Goal: Contribute content: Add original content to the website for others to see

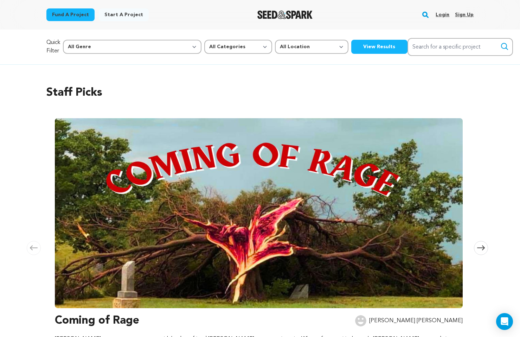
click at [446, 13] on link "Login" at bounding box center [443, 14] width 14 height 11
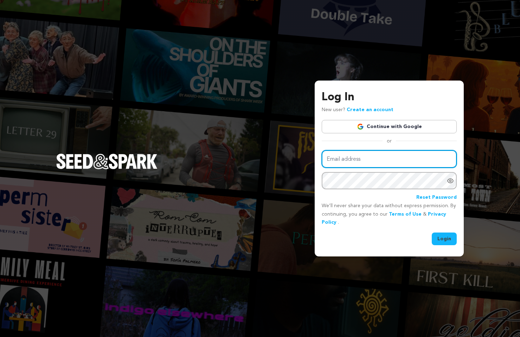
click at [365, 162] on input "Email address" at bounding box center [389, 159] width 135 height 18
type input "lilamakesfilms@gmail.com"
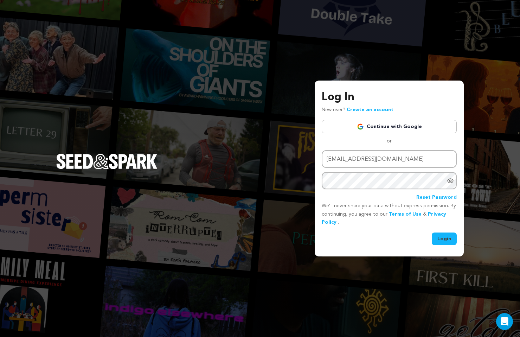
click at [442, 239] on button "Login" at bounding box center [444, 238] width 25 height 13
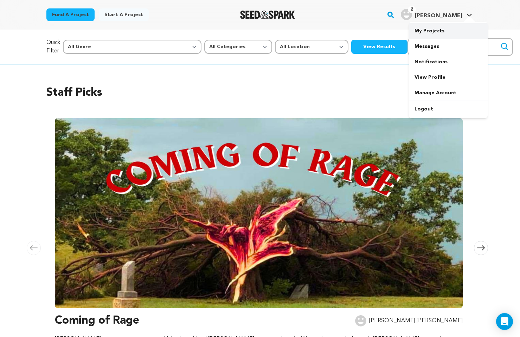
click at [437, 29] on link "My Projects" at bounding box center [448, 30] width 79 height 15
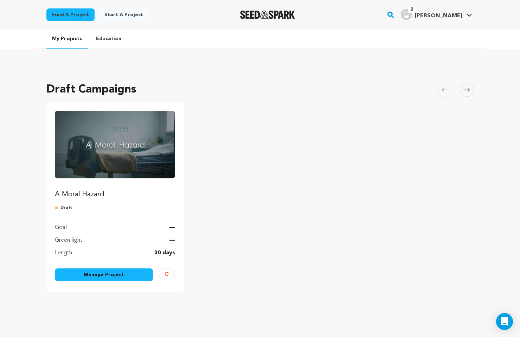
click at [110, 231] on div "Goal —" at bounding box center [115, 223] width 121 height 17
click at [110, 278] on link "Manage Project" at bounding box center [104, 274] width 98 height 13
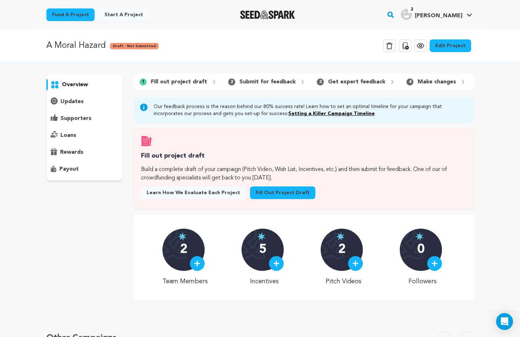
click at [451, 47] on link "Edit Project" at bounding box center [450, 45] width 41 height 13
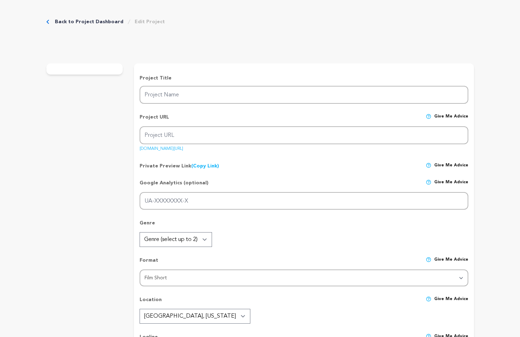
type input "A Moral Hazard"
type input "a-moral-hazard"
type input "A reckless nepo baby coasts through a high-stakes medical job, until one impuls…"
type textarea "[PERSON_NAME], a privileged nepo baby, drifts through a high-stakes medical job…"
type textarea "We aim to explore how reckless behavior can be reframed as competence when view…"
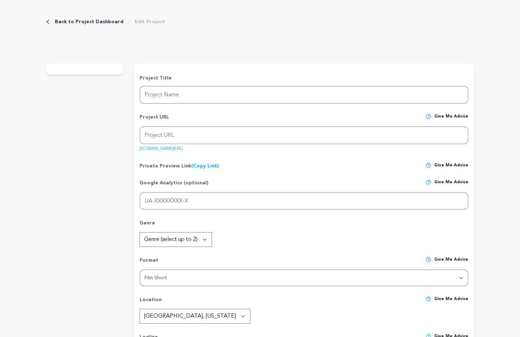
radio input "true"
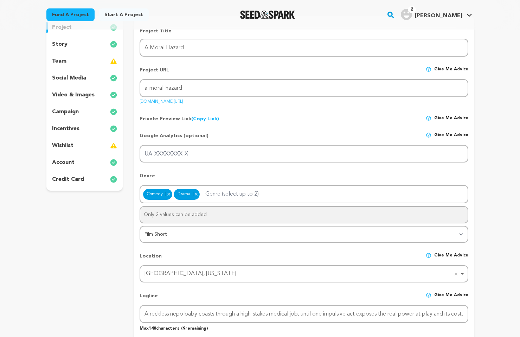
scroll to position [29, 0]
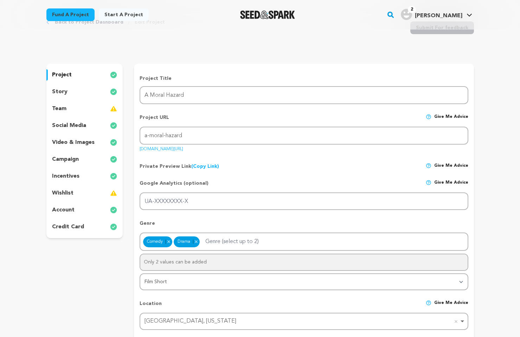
click at [60, 92] on p "story" at bounding box center [59, 92] width 15 height 8
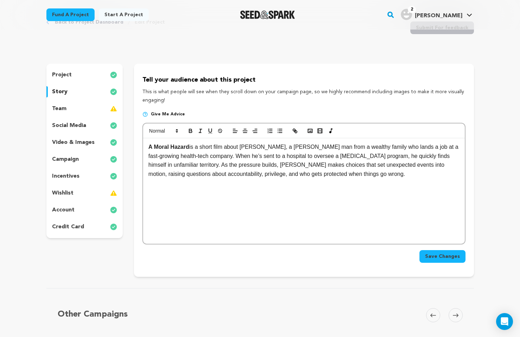
scroll to position [30, 0]
click at [265, 146] on p "A Moral Hazard is a short film about Hugo, a young man from a wealthy family wh…" at bounding box center [303, 160] width 311 height 36
click at [294, 147] on p "A Moral Hazard is a short film about Hugo, a young man from a wealthy family wh…" at bounding box center [303, 160] width 311 height 36
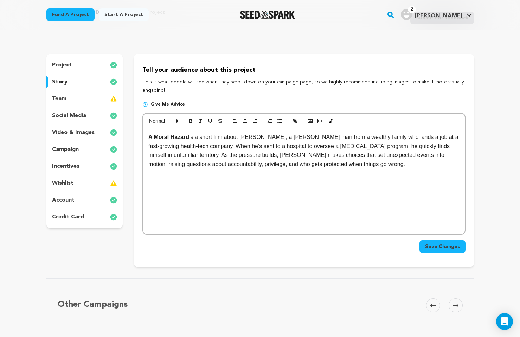
scroll to position [39, 0]
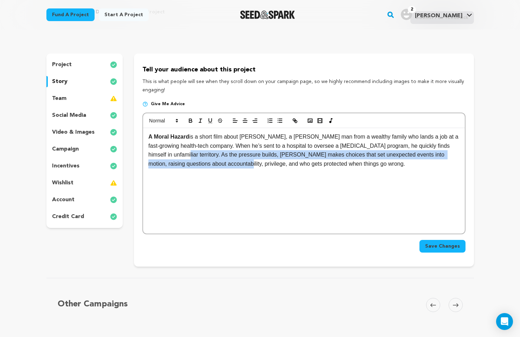
drag, startPoint x: 183, startPoint y: 155, endPoint x: 246, endPoint y: 163, distance: 63.1
click at [246, 163] on p "A Moral Hazard is a short film about Hugo, a young man from a wealthy family wh…" at bounding box center [303, 150] width 311 height 36
click at [290, 158] on p "A Moral Hazard is a short film about Hugo, a young man from a wealthy family wh…" at bounding box center [303, 150] width 311 height 36
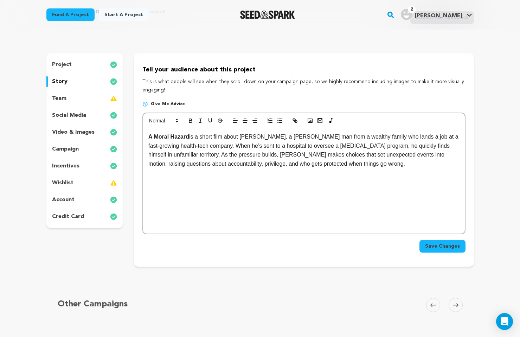
click at [60, 96] on p "team" at bounding box center [59, 98] width 14 height 8
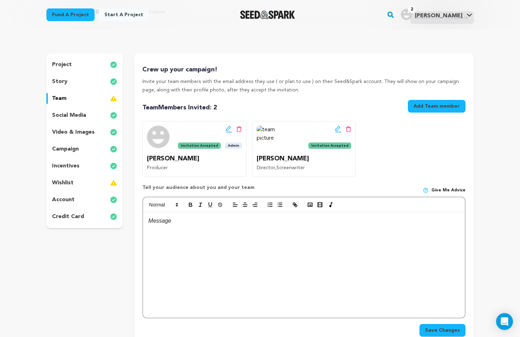
click at [290, 160] on p "[PERSON_NAME]" at bounding box center [304, 159] width 95 height 10
click at [299, 140] on div "Edit team button Delete team button Invitation Accepted" at bounding box center [304, 138] width 95 height 24
click at [187, 145] on span "Invitation Accepted" at bounding box center [199, 145] width 43 height 6
click at [226, 128] on icon at bounding box center [229, 129] width 6 height 7
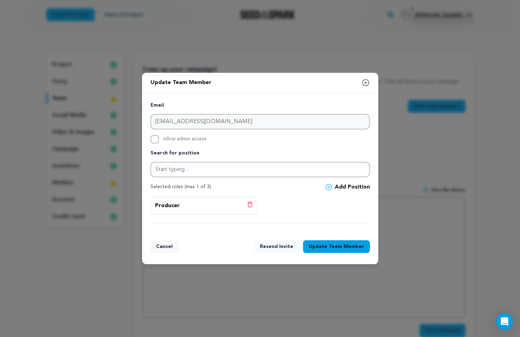
click at [367, 82] on icon "button" at bounding box center [365, 82] width 8 height 8
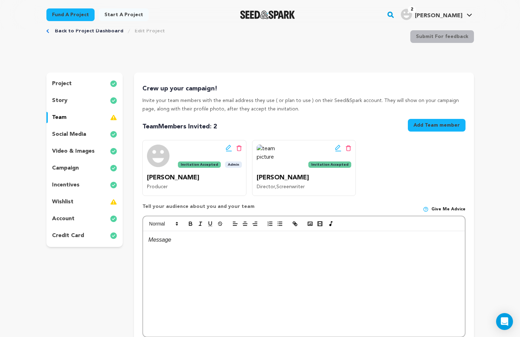
scroll to position [20, 0]
click at [266, 148] on img at bounding box center [268, 156] width 22 height 22
click at [254, 148] on div "Edit team button Delete team button Invitation Accepted Lee Peter Director , Sc…" at bounding box center [304, 168] width 104 height 56
click at [259, 148] on img at bounding box center [268, 156] width 22 height 22
click at [337, 149] on icon at bounding box center [338, 148] width 6 height 7
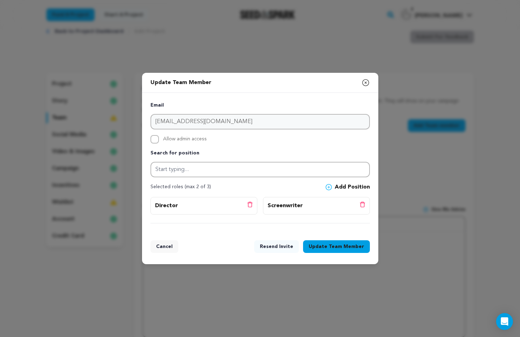
click at [366, 82] on icon "button" at bounding box center [365, 82] width 6 height 6
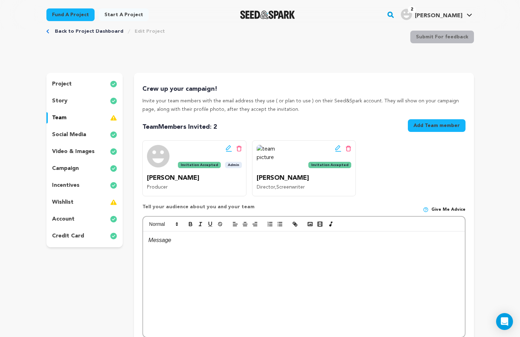
click at [327, 165] on span "Invitation Accepted" at bounding box center [329, 165] width 43 height 6
click at [265, 150] on img at bounding box center [268, 156] width 22 height 22
click at [192, 155] on div "Edit team button Delete team button Invitation Accepted Admin" at bounding box center [210, 157] width 64 height 24
click at [226, 150] on icon at bounding box center [229, 148] width 6 height 7
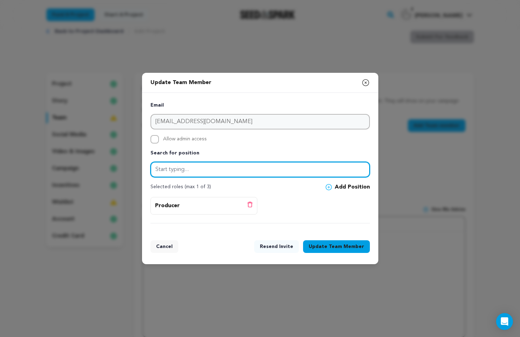
click at [172, 167] on input "text" at bounding box center [259, 169] width 219 height 15
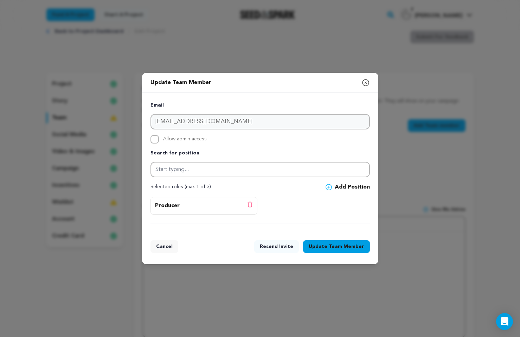
click at [366, 81] on icon "button" at bounding box center [365, 82] width 8 height 8
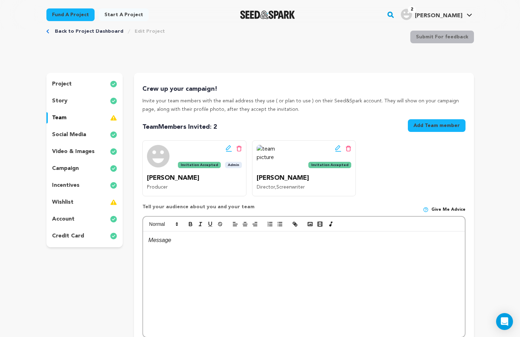
click at [253, 262] on div at bounding box center [303, 283] width 321 height 105
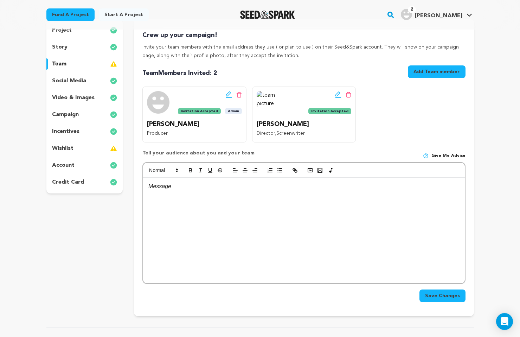
scroll to position [52, 0]
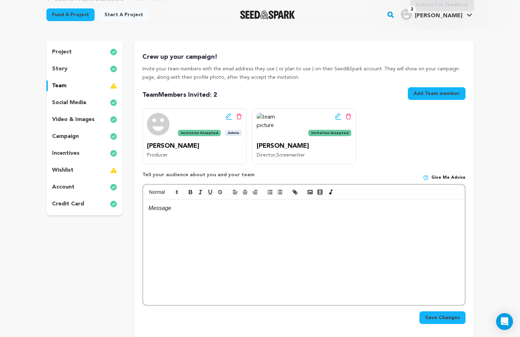
click at [81, 103] on p "social media" at bounding box center [69, 102] width 34 height 8
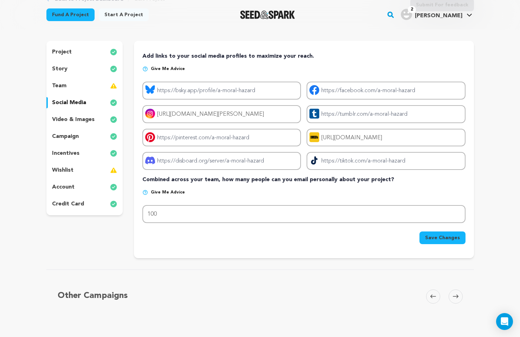
click at [75, 119] on p "video & images" at bounding box center [73, 119] width 43 height 8
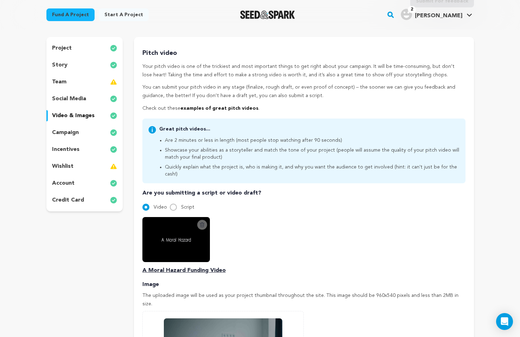
scroll to position [46, 0]
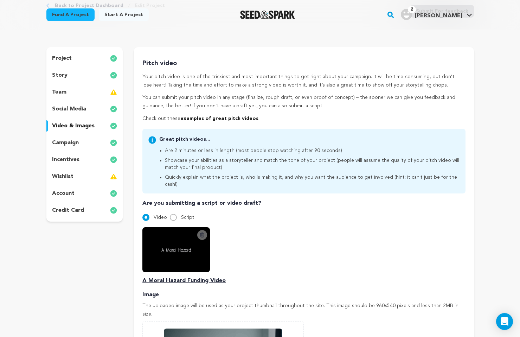
click at [67, 142] on p "campaign" at bounding box center [65, 143] width 27 height 8
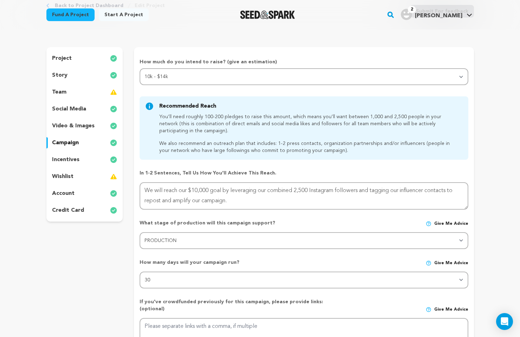
click at [67, 159] on p "incentives" at bounding box center [65, 159] width 27 height 8
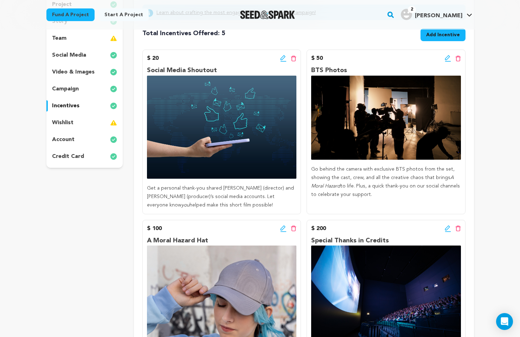
scroll to position [103, 0]
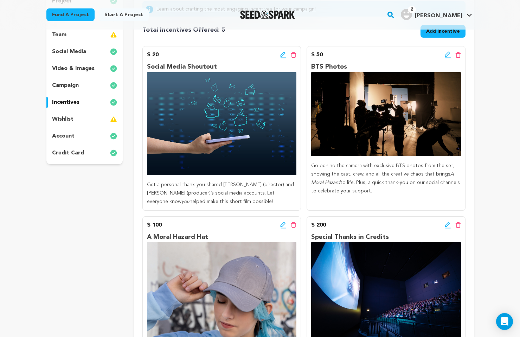
click at [227, 194] on p "Get a personal thank-you shared Peter Lee (director) and Jasmine Karcey (produc…" at bounding box center [221, 193] width 149 height 25
click at [283, 54] on icon at bounding box center [283, 54] width 6 height 7
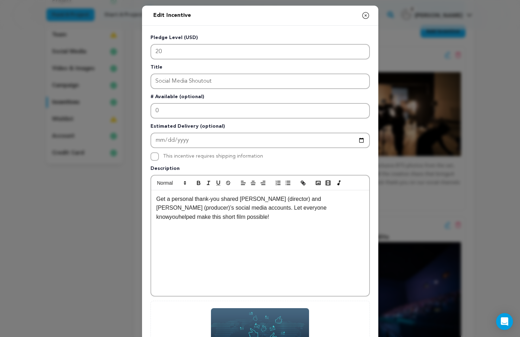
click at [207, 212] on p "Get a personal thank-you shared Peter Lee (director) and Jasmine Karcey (produc…" at bounding box center [259, 207] width 207 height 27
click at [221, 199] on p "Get a personal thank-you shared Peter Lee (director) and Jasmine Karcey (produc…" at bounding box center [259, 207] width 207 height 27
click at [212, 199] on p "Get a personal thank-you shoutout on social media – shared Peter Lee (director)…" at bounding box center [259, 207] width 207 height 27
drag, startPoint x: 284, startPoint y: 200, endPoint x: 246, endPoint y: 197, distance: 38.5
click at [246, 197] on p "Get a personal thank you shoutout on social media – shared Peter Lee (director)…" at bounding box center [259, 207] width 207 height 27
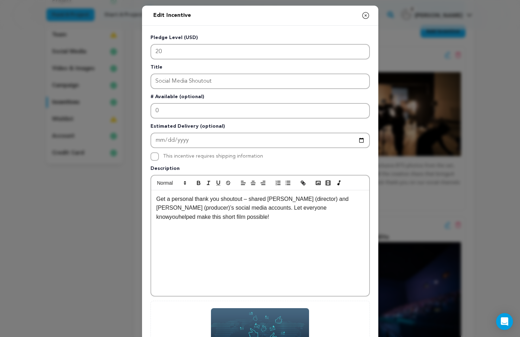
click at [270, 199] on p "Get a personal thank you shoutout – shared Peter Lee (director) and Jasmine Kar…" at bounding box center [259, 207] width 207 height 27
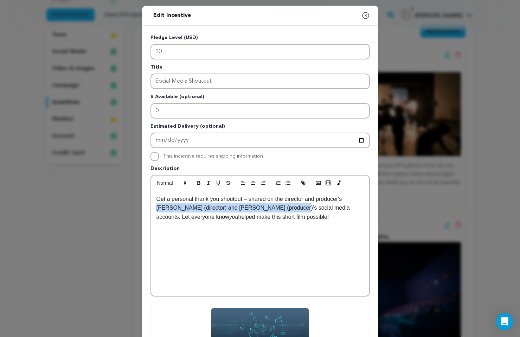
click at [275, 206] on p "Get a personal thank you shoutout – shared on the director and producer's Peter…" at bounding box center [259, 207] width 207 height 27
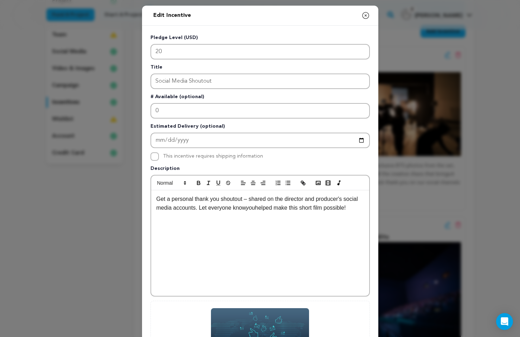
click at [197, 206] on p "Get a personal thank you shoutout – shared on the director and producer's socia…" at bounding box center [259, 203] width 207 height 18
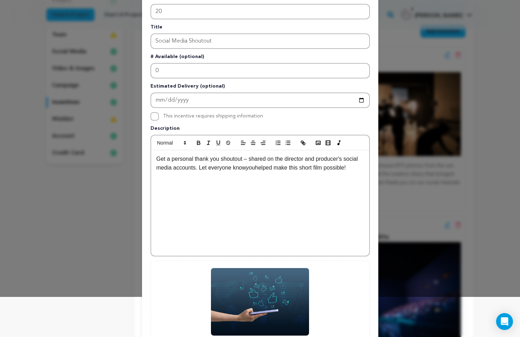
scroll to position [112, 0]
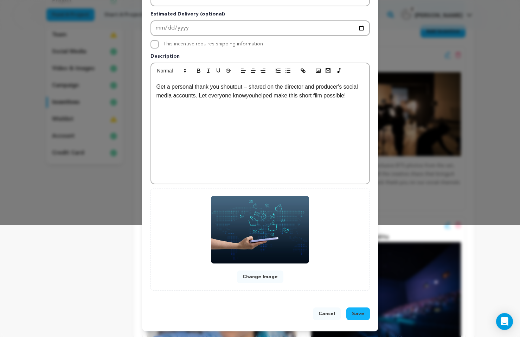
click at [355, 313] on span "Save" at bounding box center [358, 313] width 12 height 7
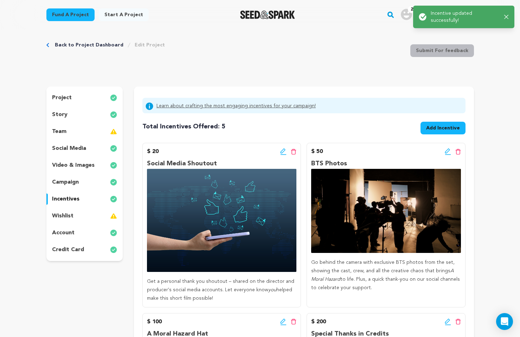
scroll to position [0, 0]
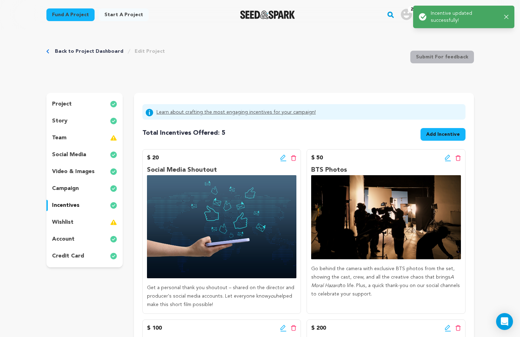
click at [446, 157] on icon at bounding box center [448, 157] width 6 height 7
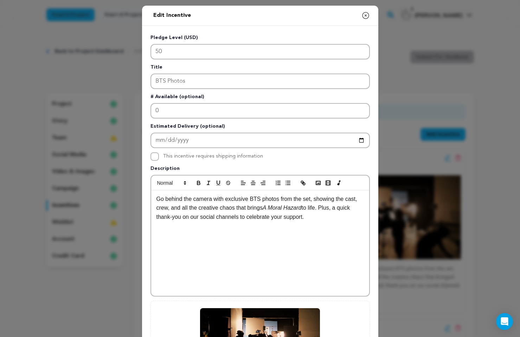
click at [174, 216] on p "Go behind the camera with exclusive BTS photos from the set, showing the cast, …" at bounding box center [259, 207] width 207 height 27
click at [405, 109] on div "Edit Incentive Close modal Pledge Level (USD) 50 Title BTS Photos # Available (…" at bounding box center [260, 224] width 520 height 449
click at [366, 14] on icon "button" at bounding box center [365, 15] width 6 height 6
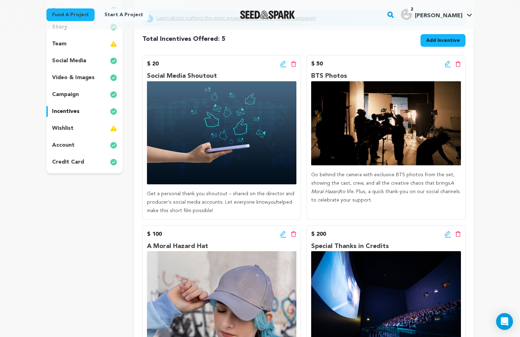
scroll to position [96, 0]
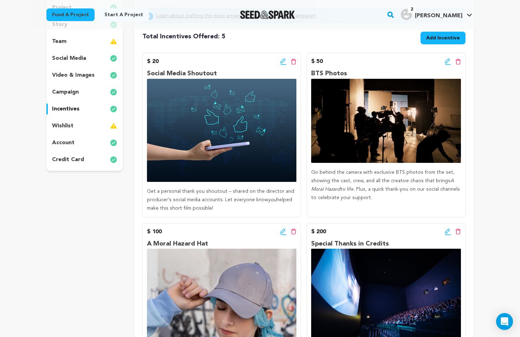
click at [446, 61] on icon at bounding box center [448, 61] width 6 height 7
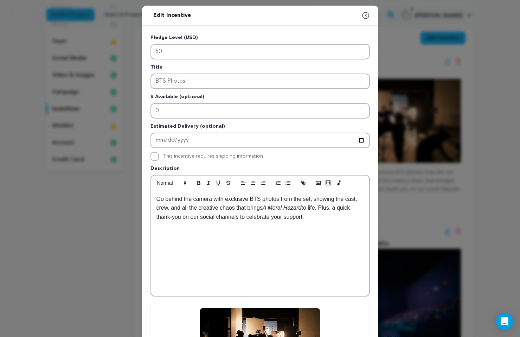
click at [172, 216] on p "Go behind the camera with exclusive BTS photos from the set, showing the cast, …" at bounding box center [259, 207] width 207 height 27
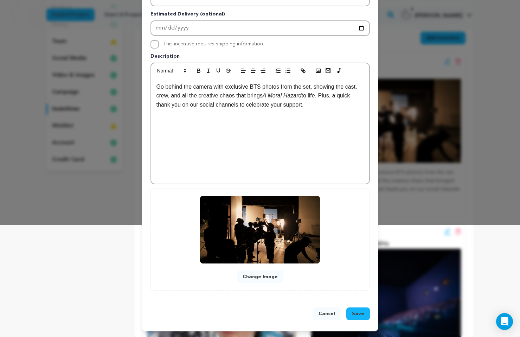
click at [360, 308] on button "Save" at bounding box center [358, 313] width 24 height 13
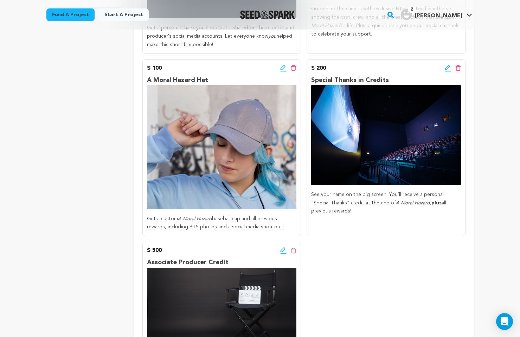
scroll to position [262, 0]
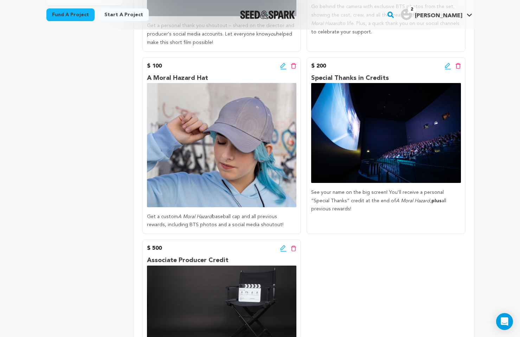
click at [285, 64] on icon at bounding box center [283, 65] width 5 height 5
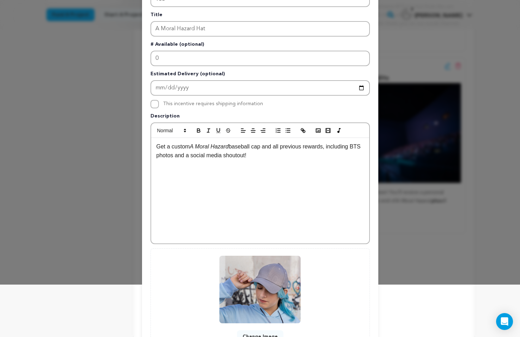
scroll to position [112, 0]
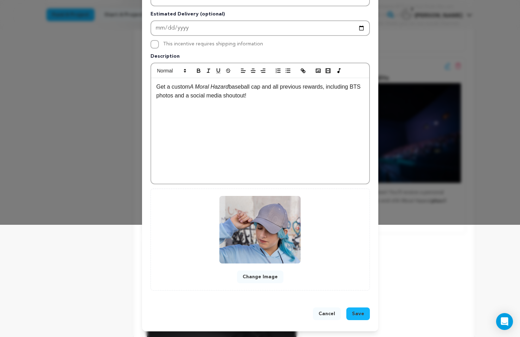
click at [358, 312] on span "Save" at bounding box center [358, 313] width 12 height 7
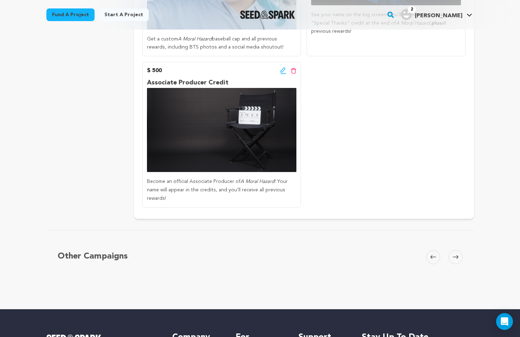
scroll to position [440, 0]
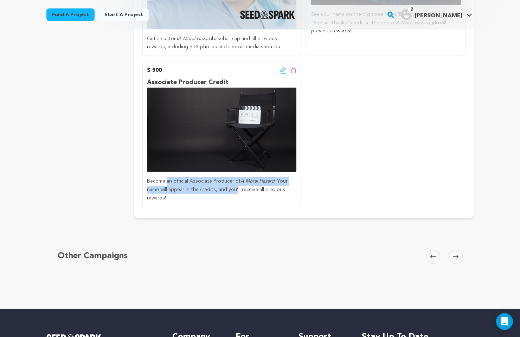
drag, startPoint x: 167, startPoint y: 179, endPoint x: 236, endPoint y: 188, distance: 70.2
click at [236, 188] on p "Become an official Associate Producer of A Moral Hazard ! Your name will appear…" at bounding box center [221, 189] width 149 height 25
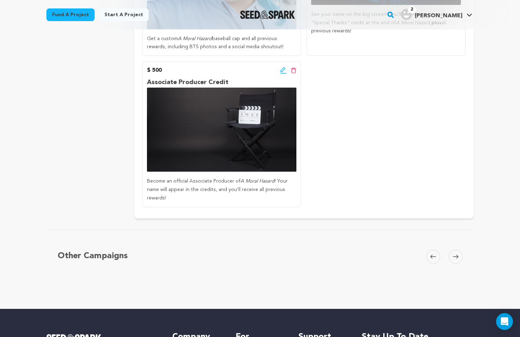
click at [247, 191] on p "Become an official Associate Producer of A Moral Hazard ! Your name will appear…" at bounding box center [221, 189] width 149 height 25
drag, startPoint x: 151, startPoint y: 188, endPoint x: 205, endPoint y: 197, distance: 54.8
click at [205, 197] on p "Become an official Associate Producer of A Moral Hazard ! Your name will appear…" at bounding box center [221, 189] width 149 height 25
click at [194, 198] on p "Become an official Associate Producer of A Moral Hazard ! Your name will appear…" at bounding box center [221, 189] width 149 height 25
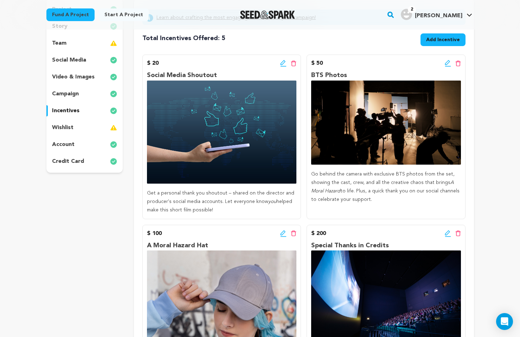
scroll to position [0, 0]
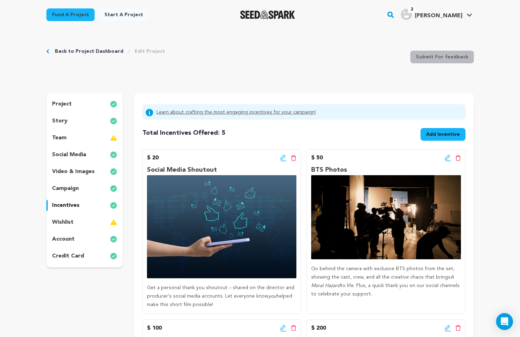
click at [223, 111] on link "Learn about crafting the most engaging incentives for your campaign!" at bounding box center [235, 112] width 159 height 8
click at [71, 223] on p "wishlist" at bounding box center [62, 222] width 21 height 8
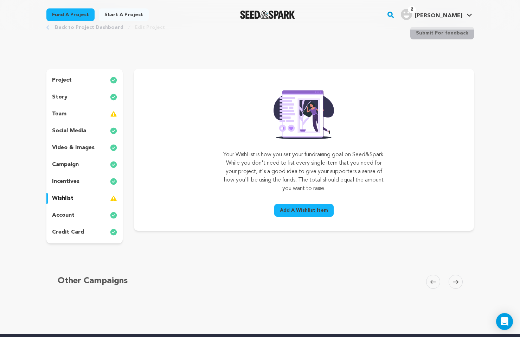
scroll to position [26, 0]
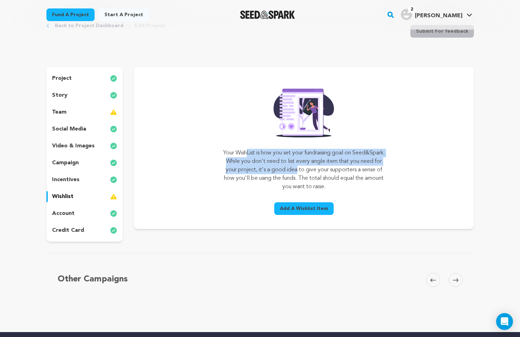
drag, startPoint x: 249, startPoint y: 147, endPoint x: 317, endPoint y: 166, distance: 70.8
click at [317, 166] on div "Your WishList is how you set your fundraising goal on Seed&Spark. While you don…" at bounding box center [303, 151] width 161 height 134
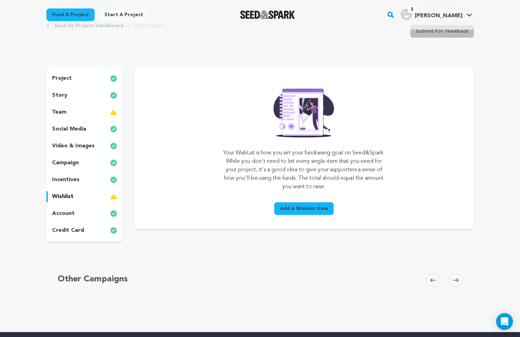
click at [339, 166] on p "Your WishList is how you set your fundraising goal on Seed&Spark. While you don…" at bounding box center [303, 170] width 161 height 42
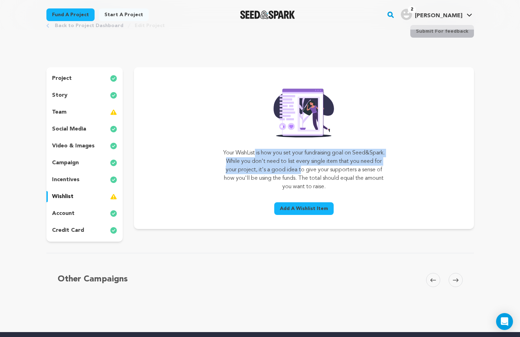
drag, startPoint x: 247, startPoint y: 154, endPoint x: 321, endPoint y: 169, distance: 75.4
click at [321, 169] on p "Your WishList is how you set your fundraising goal on Seed&Spark. While you don…" at bounding box center [303, 170] width 161 height 42
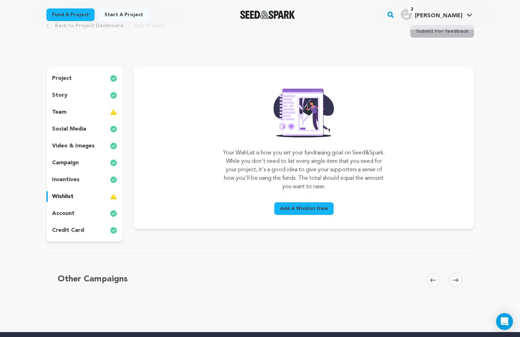
click at [355, 167] on p "Your WishList is how you set your fundraising goal on Seed&Spark. While you don…" at bounding box center [303, 170] width 161 height 42
drag, startPoint x: 232, startPoint y: 165, endPoint x: 354, endPoint y: 160, distance: 122.8
click at [354, 160] on p "Your WishList is how you set your fundraising goal on Seed&Spark. While you don…" at bounding box center [303, 170] width 161 height 42
click at [342, 176] on p "Your WishList is how you set your fundraising goal on Seed&Spark. While you don…" at bounding box center [303, 170] width 161 height 42
click at [296, 211] on span "Add A Wishlist Item" at bounding box center [304, 208] width 48 height 7
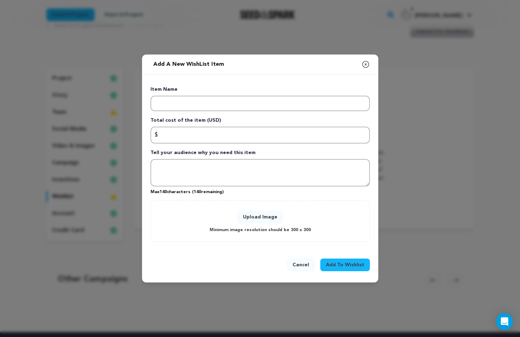
click at [367, 65] on icon "button" at bounding box center [365, 64] width 8 height 8
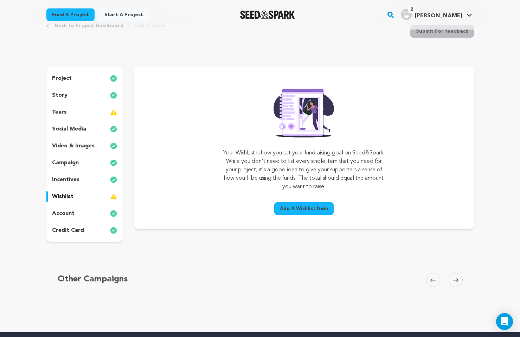
click at [72, 227] on p "credit card" at bounding box center [68, 230] width 32 height 8
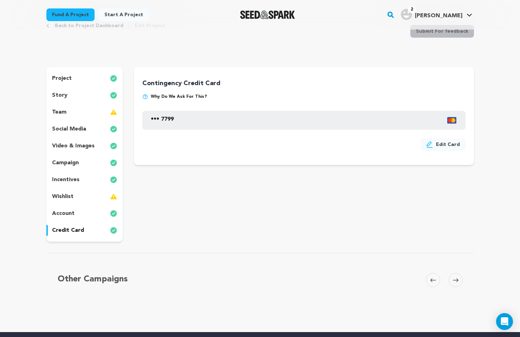
click at [71, 212] on p "account" at bounding box center [63, 213] width 22 height 8
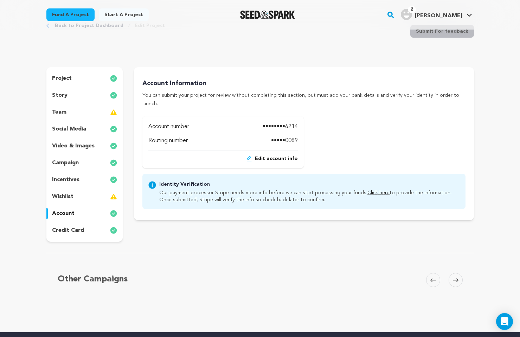
click at [70, 228] on p "credit card" at bounding box center [68, 230] width 32 height 8
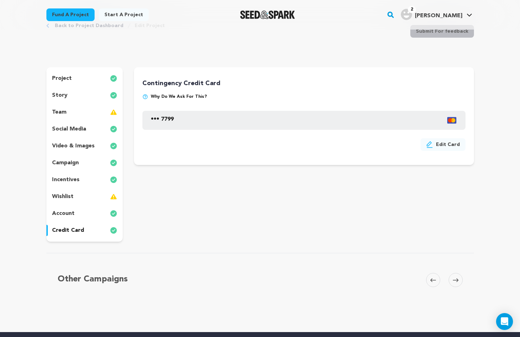
click at [171, 97] on span "Why do we ask for this?" at bounding box center [179, 97] width 56 height 6
click at [171, 96] on span "Why do we ask for this?" at bounding box center [179, 97] width 56 height 6
click at [245, 91] on div "Contingency Credit Card Why do we ask for this? Card number MM/YY CVC Card numb…" at bounding box center [303, 115] width 323 height 75
click at [66, 112] on div "team" at bounding box center [84, 112] width 77 height 11
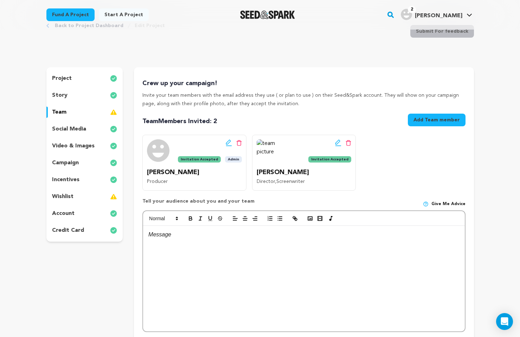
click at [226, 145] on icon at bounding box center [229, 142] width 6 height 7
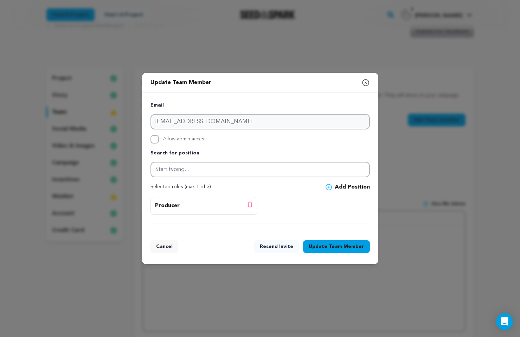
click at [365, 88] on div "Update Team Member Close modal" at bounding box center [260, 83] width 236 height 20
click at [365, 80] on icon "button" at bounding box center [365, 82] width 8 height 8
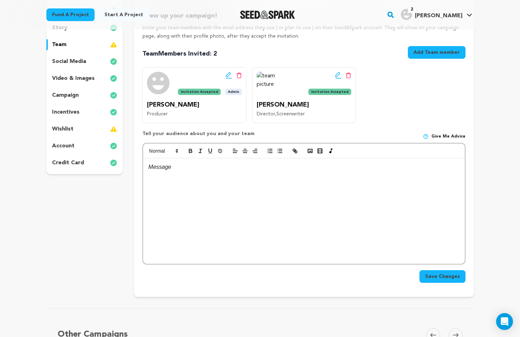
scroll to position [99, 0]
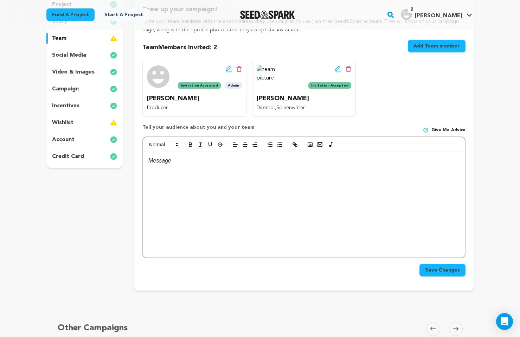
click at [233, 182] on div at bounding box center [303, 204] width 321 height 105
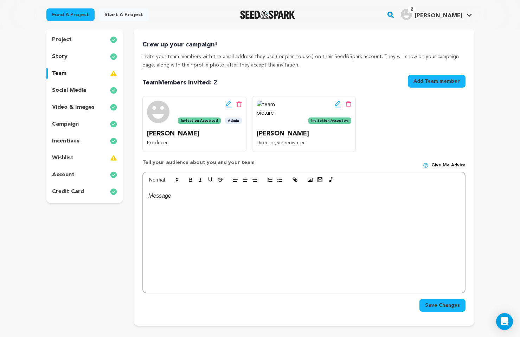
scroll to position [0, 0]
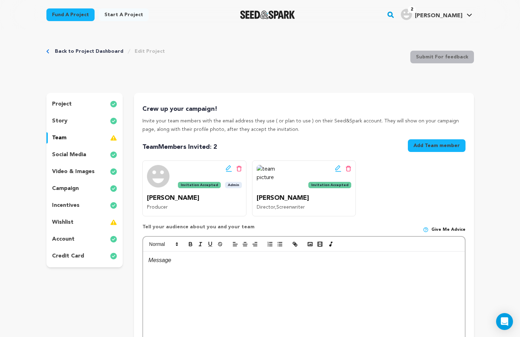
click at [194, 266] on div at bounding box center [303, 303] width 321 height 105
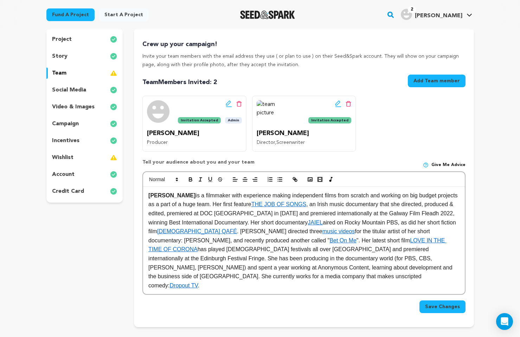
scroll to position [66, 0]
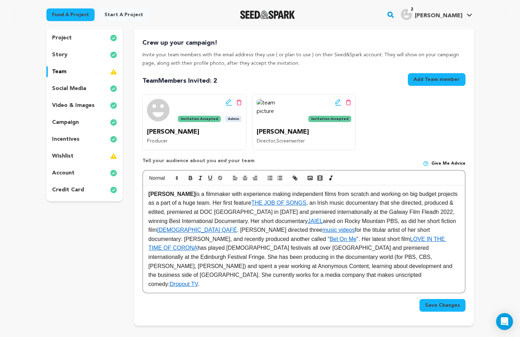
click at [281, 202] on link "THE JOB OF SONGS" at bounding box center [278, 203] width 55 height 6
click at [320, 199] on p "Lila Schmitz is a filmmaker with experience making independent films from scrat…" at bounding box center [303, 238] width 311 height 99
click at [308, 221] on link "JAIEL" at bounding box center [315, 221] width 15 height 6
click at [322, 218] on p "Lila Schmitz is a filmmaker with experience making independent films from scrat…" at bounding box center [303, 238] width 311 height 99
click at [322, 231] on link "music videos" at bounding box center [338, 230] width 32 height 6
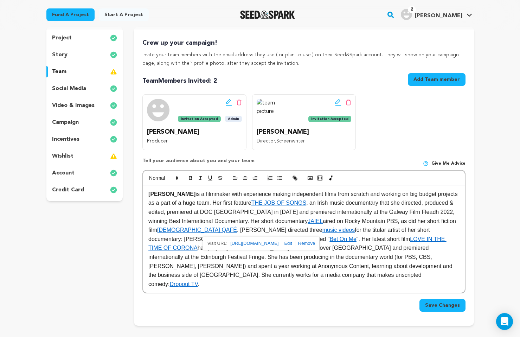
click at [224, 222] on p "Lila Schmitz is a filmmaker with experience making independent films from scrat…" at bounding box center [303, 238] width 311 height 99
click at [180, 230] on link "QUEER QAFÉ" at bounding box center [197, 230] width 80 height 6
click at [235, 227] on p "Lila Schmitz is a filmmaker with experience making independent films from scrat…" at bounding box center [303, 238] width 311 height 99
click at [312, 236] on link "LOVE IN THE TIME OF CORONA" at bounding box center [297, 243] width 298 height 15
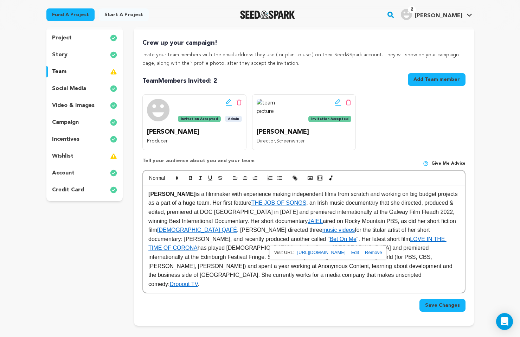
click at [329, 241] on link "Bet On Me" at bounding box center [342, 239] width 27 height 6
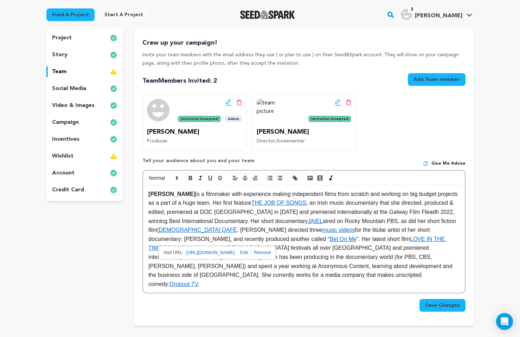
click at [228, 225] on p "Lila Schmitz is a filmmaker with experience making independent films from scrat…" at bounding box center [303, 238] width 311 height 99
click at [198, 281] on link "Dropout TV" at bounding box center [184, 284] width 28 height 6
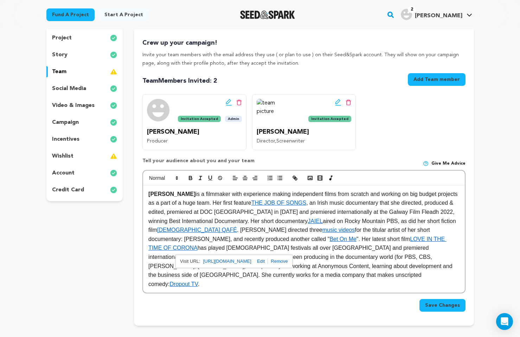
click at [270, 244] on p "Lila Schmitz is a filmmaker with experience making independent films from scrat…" at bounding box center [303, 238] width 311 height 99
click at [181, 194] on p "Lila Schmitz is a filmmaker with experience making independent films from scrat…" at bounding box center [303, 238] width 311 height 99
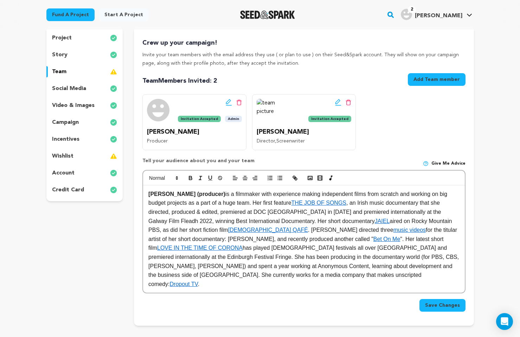
click at [245, 216] on p "Lila Schmitz (producer) is a filmmaker with experience making independent films…" at bounding box center [303, 238] width 311 height 99
drag, startPoint x: 182, startPoint y: 211, endPoint x: 242, endPoint y: 212, distance: 60.5
click at [242, 212] on p "Lila Schmitz (producer) is a filmmaker with experience making independent films…" at bounding box center [303, 238] width 311 height 99
click at [168, 223] on p "Lila Schmitz (producer) is a filmmaker with experience making independent films…" at bounding box center [303, 238] width 311 height 99
click at [265, 221] on p "Lila Schmitz (producer) is a filmmaker with experience making independent films…" at bounding box center [303, 238] width 311 height 99
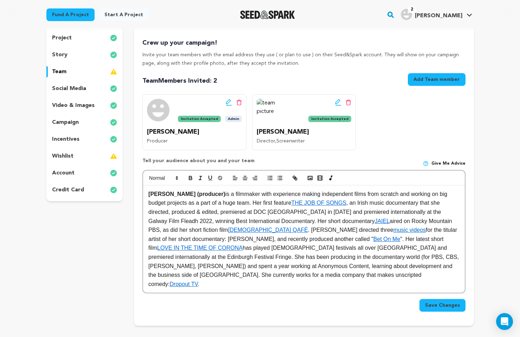
drag, startPoint x: 277, startPoint y: 221, endPoint x: 320, endPoint y: 223, distance: 42.6
click at [320, 223] on p "Lila Schmitz (producer) is a filmmaker with experience making independent films…" at bounding box center [303, 238] width 311 height 99
click at [318, 222] on p "Lila Schmitz (producer) is a filmmaker with experience making independent films…" at bounding box center [303, 238] width 311 height 99
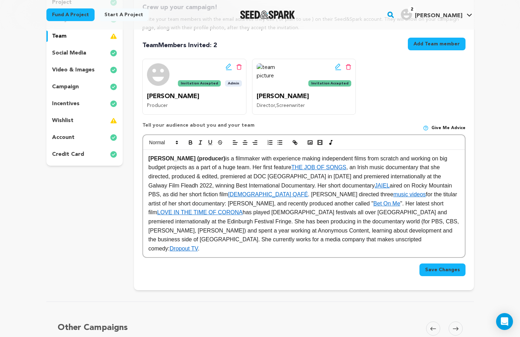
scroll to position [103, 0]
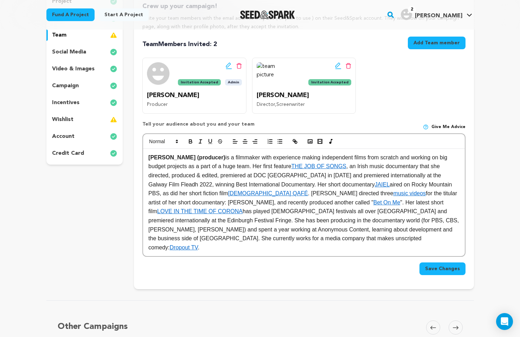
click at [375, 185] on link "JAIEL" at bounding box center [382, 184] width 15 height 6
click at [359, 178] on p "Lila Schmitz (producer) is a filmmaker with experience making independent films…" at bounding box center [303, 202] width 311 height 99
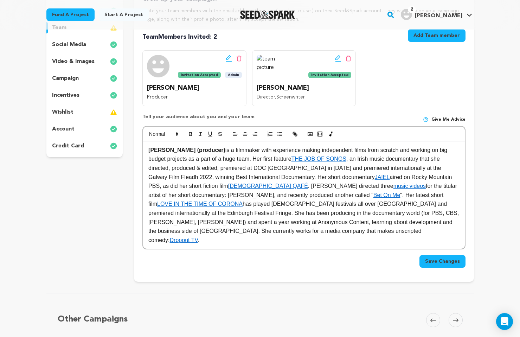
click at [277, 194] on p "Lila Schmitz (producer) is a filmmaker with experience making independent films…" at bounding box center [303, 195] width 311 height 99
drag, startPoint x: 305, startPoint y: 194, endPoint x: 290, endPoint y: 194, distance: 15.5
click at [290, 194] on p "Lila Schmitz (producer) is a filmmaker with experience making independent films…" at bounding box center [303, 195] width 311 height 99
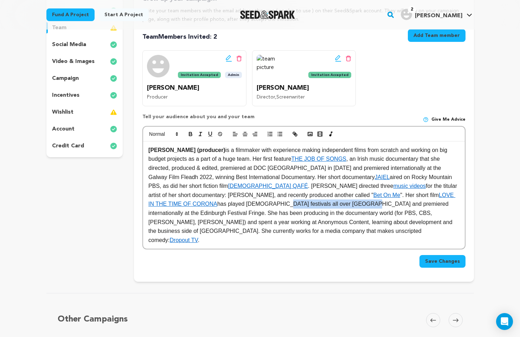
drag, startPoint x: 160, startPoint y: 200, endPoint x: 239, endPoint y: 204, distance: 78.8
click at [239, 204] on p "Lila Schmitz (producer) is a filmmaker with experience making independent films…" at bounding box center [303, 195] width 311 height 99
click at [273, 207] on p "Lila Schmitz (producer) is a filmmaker with experience making independent films…" at bounding box center [303, 195] width 311 height 99
drag, startPoint x: 193, startPoint y: 199, endPoint x: 264, endPoint y: 231, distance: 77.9
click at [264, 231] on p "Lila Schmitz (producer) is a filmmaker with experience making independent films…" at bounding box center [303, 195] width 311 height 99
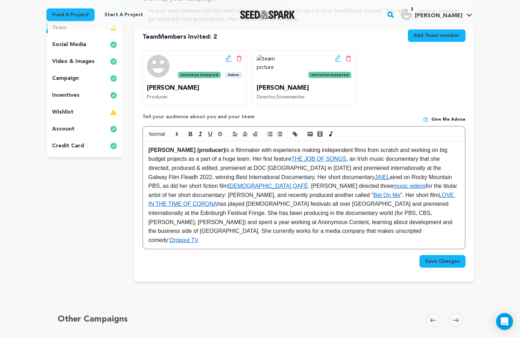
click at [274, 207] on p "Lila Schmitz (producer) is a filmmaker with experience making independent films…" at bounding box center [303, 195] width 311 height 99
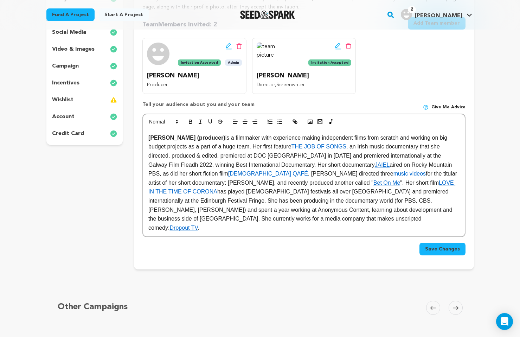
scroll to position [123, 0]
drag, startPoint x: 153, startPoint y: 199, endPoint x: 256, endPoint y: 202, distance: 103.1
click at [256, 202] on p "Lila Schmitz (producer) is a filmmaker with experience making independent films…" at bounding box center [303, 182] width 311 height 99
click at [268, 204] on p "Lila Schmitz (producer) is a filmmaker with experience making independent films…" at bounding box center [303, 182] width 311 height 99
drag, startPoint x: 457, startPoint y: 192, endPoint x: 408, endPoint y: 192, distance: 49.6
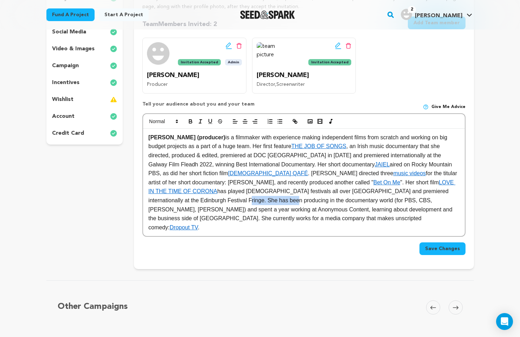
click at [408, 192] on p "Lila Schmitz (producer) is a filmmaker with experience making independent films…" at bounding box center [303, 182] width 311 height 99
drag, startPoint x: 187, startPoint y: 211, endPoint x: 290, endPoint y: 215, distance: 102.4
click at [290, 215] on p "Lila Schmitz (producer) is a filmmaker with experience making independent films…" at bounding box center [303, 182] width 311 height 99
click at [329, 214] on p "Lila Schmitz (producer) is a filmmaker with experience making independent films…" at bounding box center [303, 182] width 311 height 99
click at [225, 199] on p "Lila Schmitz (producer) is a filmmaker with experience making independent films…" at bounding box center [303, 182] width 311 height 99
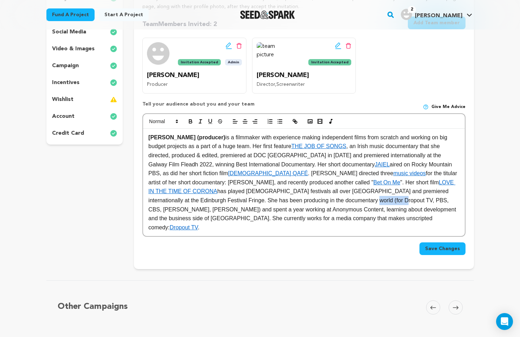
click at [226, 201] on p "Lila Schmitz (producer) is a filmmaker with experience making independent films…" at bounding box center [303, 182] width 311 height 99
click at [252, 200] on p "Lila Schmitz (producer) is a filmmaker with experience making independent films…" at bounding box center [303, 182] width 311 height 99
click at [418, 200] on p "Lila Schmitz (producer) is a filmmaker with experience making independent films…" at bounding box center [303, 182] width 311 height 99
drag, startPoint x: 261, startPoint y: 208, endPoint x: 325, endPoint y: 214, distance: 64.2
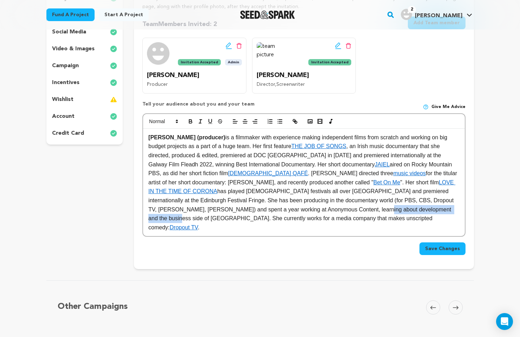
click at [325, 214] on p "Lila Schmitz (producer) is a filmmaker with experience making independent films…" at bounding box center [303, 182] width 311 height 99
click at [357, 211] on p "Lila Schmitz (producer) is a filmmaker with experience making independent films…" at bounding box center [303, 182] width 311 height 99
click at [272, 213] on p "Lila Schmitz (producer) is a filmmaker with experience making independent films…" at bounding box center [303, 182] width 311 height 99
drag, startPoint x: 288, startPoint y: 208, endPoint x: 345, endPoint y: 211, distance: 57.7
click at [345, 211] on p "Lila Schmitz (producer) is a filmmaker with experience making independent films…" at bounding box center [303, 182] width 311 height 99
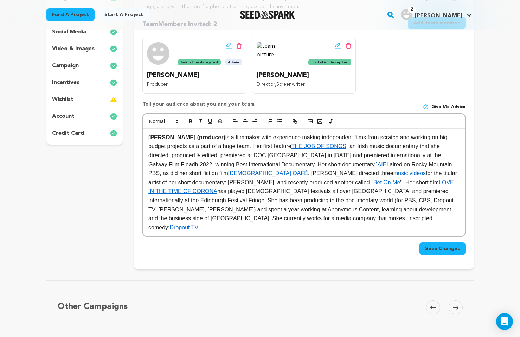
click at [343, 211] on p "Lila Schmitz (producer) is a filmmaker with experience making independent films…" at bounding box center [303, 182] width 311 height 99
drag, startPoint x: 322, startPoint y: 207, endPoint x: 409, endPoint y: 221, distance: 88.4
click at [409, 221] on p "Lila Schmitz (producer) is a filmmaker with experience making independent films…" at bounding box center [303, 182] width 311 height 99
click at [321, 206] on p "Lila Schmitz (producer) is a filmmaker with experience making independent films…" at bounding box center [303, 182] width 311 height 99
click at [331, 208] on p "Lila Schmitz (producer) is a filmmaker with experience making independent films…" at bounding box center [303, 182] width 311 height 99
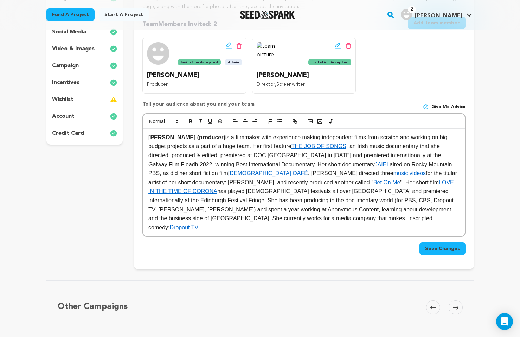
click at [364, 204] on p "Lila Schmitz (producer) is a filmmaker with experience making independent films…" at bounding box center [303, 182] width 311 height 99
click at [373, 211] on p "Lila Schmitz (producer) is a filmmaker with experience making independent films…" at bounding box center [303, 182] width 311 height 99
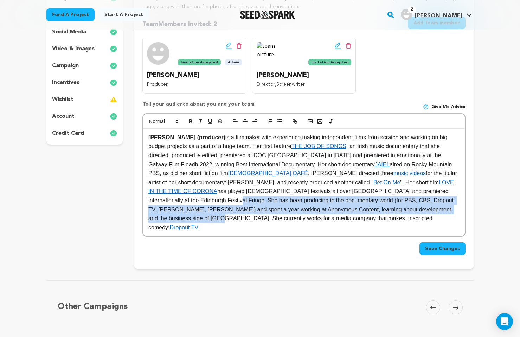
drag, startPoint x: 397, startPoint y: 191, endPoint x: 367, endPoint y: 207, distance: 33.7
click at [367, 207] on p "Lila Schmitz (producer) is a filmmaker with experience making independent films…" at bounding box center [303, 182] width 311 height 99
click at [407, 200] on p "Lila Schmitz (producer) is a filmmaker with experience making independent films…" at bounding box center [303, 182] width 311 height 99
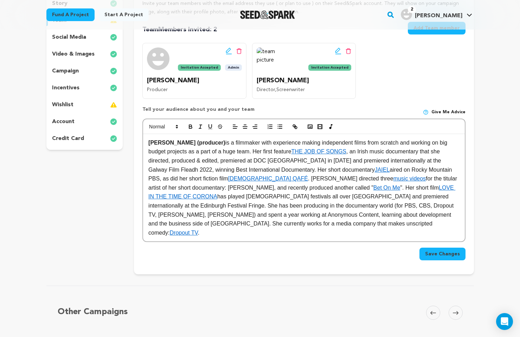
scroll to position [148, 0]
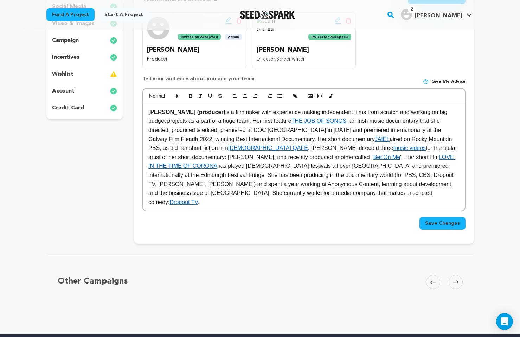
click at [147, 113] on div "Lila Schmitz (producer) is a filmmaker with experience making independent films…" at bounding box center [303, 157] width 321 height 108
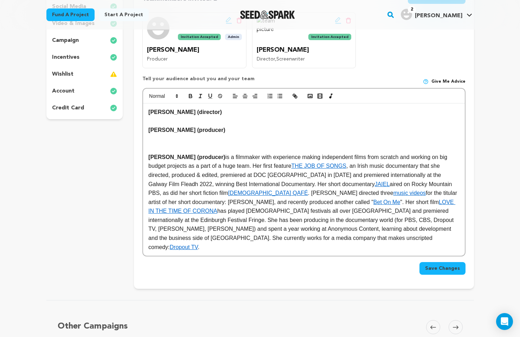
click at [268, 165] on p "Lila Schmitz (producer) is a filmmaker with experience making independent films…" at bounding box center [303, 202] width 311 height 99
click at [199, 143] on p at bounding box center [303, 147] width 311 height 9
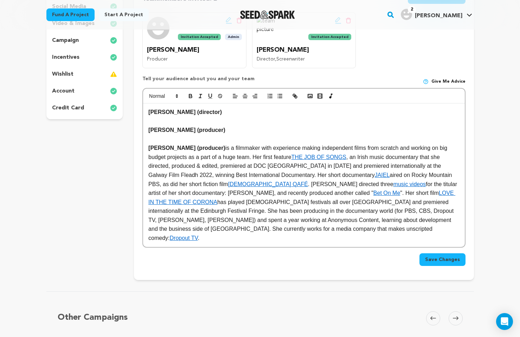
click at [258, 149] on p "Lila Schmitz (producer) is a filmmaker with experience making independent films…" at bounding box center [303, 192] width 311 height 99
drag, startPoint x: 255, startPoint y: 152, endPoint x: 265, endPoint y: 162, distance: 14.4
click at [265, 162] on p "Lila Schmitz (producer) is a filmmaker with experience making independent films…" at bounding box center [303, 192] width 311 height 99
drag, startPoint x: 301, startPoint y: 165, endPoint x: 283, endPoint y: 165, distance: 18.6
click at [283, 165] on p "Lila Schmitz (producer) is a filmmaker with experience making independent films…" at bounding box center [303, 192] width 311 height 99
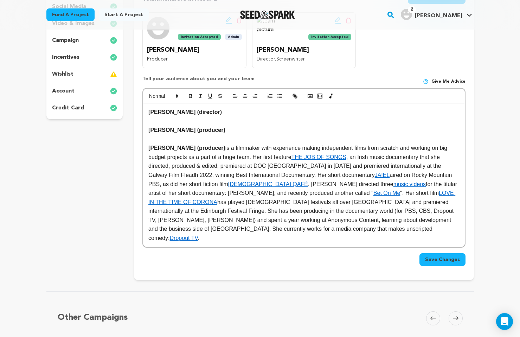
click at [362, 167] on p "Lila Schmitz (producer) is a filmmaker with experience making independent films…" at bounding box center [303, 192] width 311 height 99
drag, startPoint x: 193, startPoint y: 171, endPoint x: 252, endPoint y: 177, distance: 59.4
click at [252, 177] on p "Lila Schmitz (producer) is a filmmaker with experience making independent films…" at bounding box center [303, 192] width 311 height 99
click at [267, 177] on p "Lila Schmitz (producer) is a filmmaker with experience making independent films…" at bounding box center [303, 192] width 311 height 99
click at [233, 182] on p "Lila Schmitz (producer) is a filmmaker with experience making independent films…" at bounding box center [303, 192] width 311 height 99
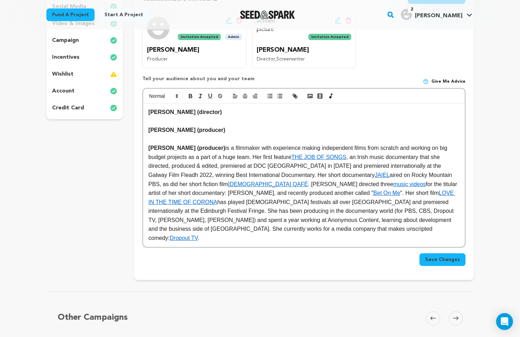
click at [394, 185] on p "Lila Schmitz (producer) is a filmmaker with experience making independent films…" at bounding box center [303, 192] width 311 height 99
drag, startPoint x: 148, startPoint y: 192, endPoint x: 223, endPoint y: 193, distance: 75.2
click at [223, 193] on div "Peter Lee (director) Jasmine Karcey (producer) Lila Schmitz (producer) is a fil…" at bounding box center [303, 174] width 321 height 143
click at [242, 193] on p "Lila Schmitz (producer) is a filmmaker with experience making independent films…" at bounding box center [303, 192] width 311 height 99
click at [282, 195] on p "Lila Schmitz (producer) is a filmmaker with experience making independent films…" at bounding box center [303, 192] width 311 height 99
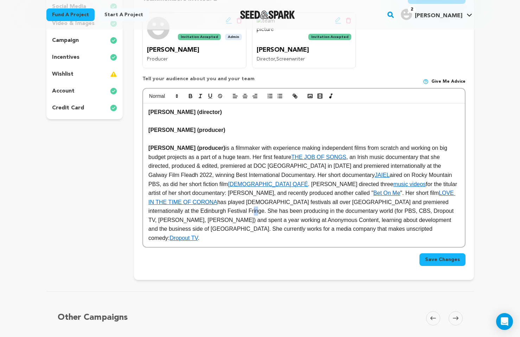
drag, startPoint x: 409, startPoint y: 204, endPoint x: 416, endPoint y: 205, distance: 6.7
click at [416, 205] on p "Lila Schmitz (producer) is a filmmaker with experience making independent films…" at bounding box center [303, 192] width 311 height 99
click at [156, 213] on p "Lila Schmitz (producer) is a filmmaker with experience making independent films…" at bounding box center [303, 192] width 311 height 99
click at [184, 210] on p "Lila Schmitz (producer) is a filmmaker with experience making independent films…" at bounding box center [303, 192] width 311 height 99
click at [321, 209] on p "Lila Schmitz (producer) is a filmmaker with experience making independent films…" at bounding box center [303, 192] width 311 height 99
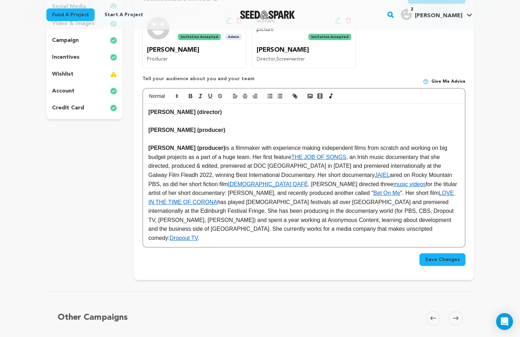
click at [407, 202] on p "Lila Schmitz (producer) is a filmmaker with experience making independent films…" at bounding box center [303, 192] width 311 height 99
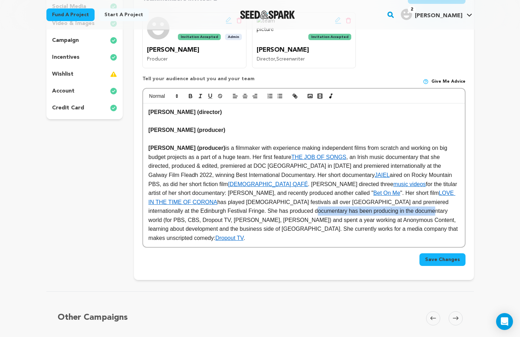
click at [301, 212] on p "Lila Schmitz (producer) is a filmmaker with experience making independent films…" at bounding box center [303, 192] width 311 height 99
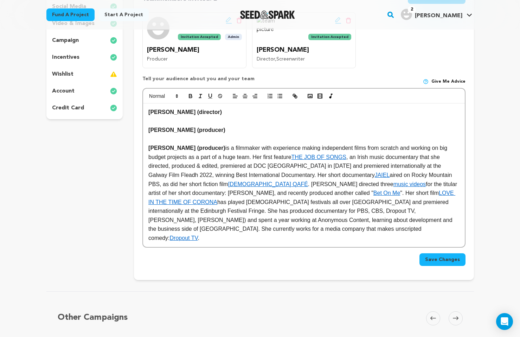
click at [333, 210] on p "Lila Schmitz (producer) is a filmmaker with experience making independent films…" at bounding box center [303, 192] width 311 height 99
click at [297, 211] on p "Lila Schmitz (producer) is a filmmaker with experience making independent films…" at bounding box center [303, 192] width 311 height 99
click at [310, 213] on p "Lila Schmitz (producer) is a filmmaker with experience making independent films…" at bounding box center [303, 192] width 311 height 99
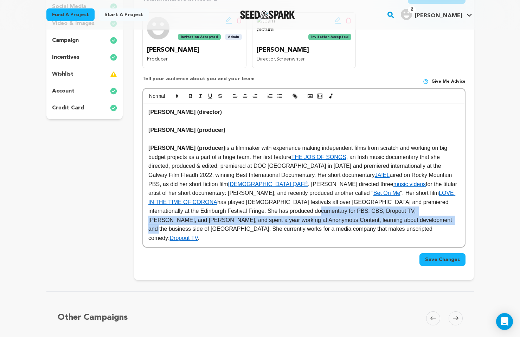
drag, startPoint x: 186, startPoint y: 214, endPoint x: 270, endPoint y: 216, distance: 84.4
click at [270, 216] on p "Lila Schmitz (producer) is a filmmaker with experience making independent films…" at bounding box center [303, 192] width 311 height 99
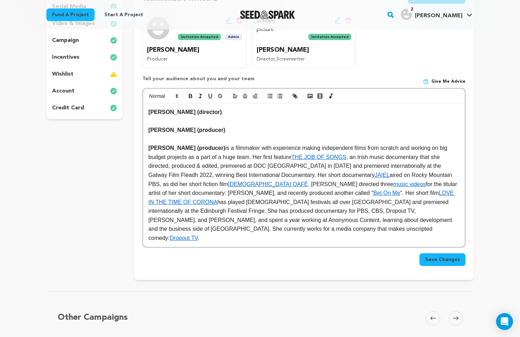
click at [327, 211] on p "Lila Schmitz (producer) is a filmmaker with experience making independent films…" at bounding box center [303, 192] width 311 height 99
click at [269, 155] on p "Lila Schmitz (producer) is a filmmaker with experience making independent films…" at bounding box center [303, 192] width 311 height 99
drag, startPoint x: 181, startPoint y: 221, endPoint x: 290, endPoint y: 219, distance: 108.6
click at [290, 219] on p "Lila Schmitz (producer) is a filmmaker with experience making independent films…" at bounding box center [303, 192] width 311 height 99
click at [197, 215] on p "Lila Schmitz (producer) is a filmmaker with experience making independent films…" at bounding box center [303, 192] width 311 height 99
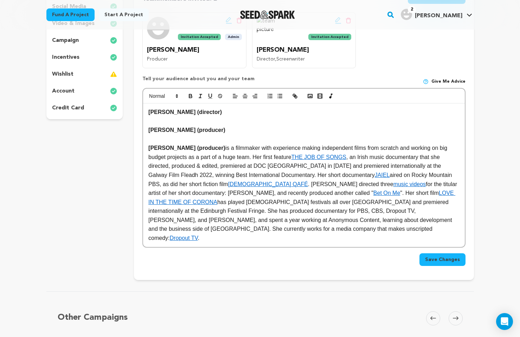
scroll to position [158, 0]
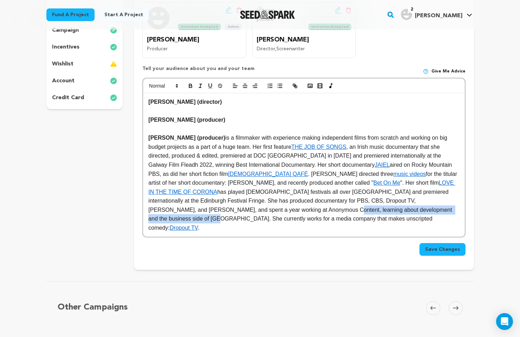
drag, startPoint x: 334, startPoint y: 211, endPoint x: 169, endPoint y: 208, distance: 165.2
click at [169, 208] on p "Lila Schmitz (producer) is a filmmaker with experience making independent films…" at bounding box center [303, 182] width 311 height 99
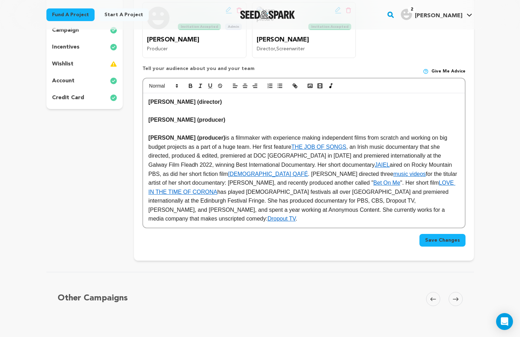
click at [204, 212] on p "Lila Schmitz (producer) is a filmmaker with experience making independent films…" at bounding box center [303, 178] width 311 height 90
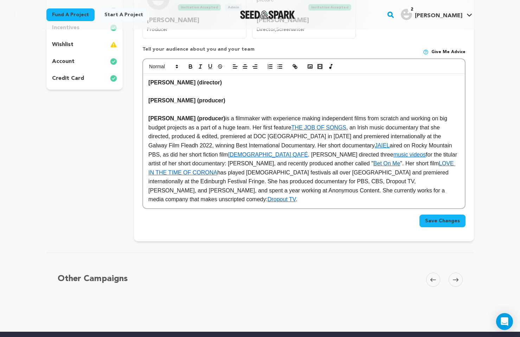
scroll to position [176, 0]
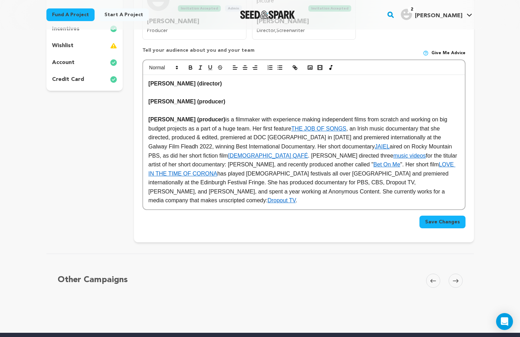
click at [246, 192] on p "Lila Schmitz (producer) is a filmmaker with experience making independent films…" at bounding box center [303, 160] width 311 height 90
drag, startPoint x: 198, startPoint y: 195, endPoint x: 278, endPoint y: 198, distance: 80.2
click at [278, 198] on div "Peter Lee (director) Jasmine Karcey (producer) Lila Schmitz (producer) is a fil…" at bounding box center [303, 142] width 321 height 134
click at [334, 183] on p "Lila Schmitz (producer) is a filmmaker with experience making independent films…" at bounding box center [303, 160] width 311 height 90
drag, startPoint x: 334, startPoint y: 191, endPoint x: 304, endPoint y: 190, distance: 29.9
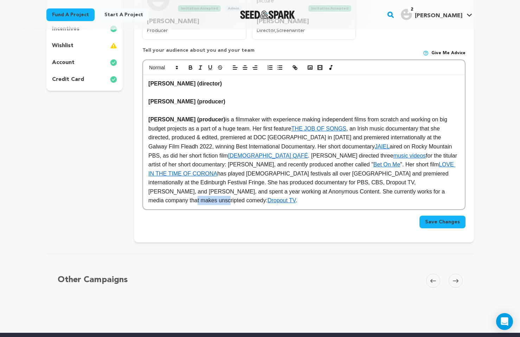
click at [304, 190] on p "Lila Schmitz (producer) is a filmmaker with experience making independent films…" at bounding box center [303, 160] width 311 height 90
click at [312, 190] on p "Lila Schmitz (producer) is a filmmaker with experience making independent films…" at bounding box center [303, 160] width 311 height 90
click at [358, 192] on p "Lila Schmitz (producer) is a filmmaker with experience making independent films…" at bounding box center [303, 160] width 311 height 90
drag, startPoint x: 359, startPoint y: 192, endPoint x: 223, endPoint y: 193, distance: 135.7
click at [223, 193] on p "Lila Schmitz (producer) is a filmmaker with experience making independent films…" at bounding box center [303, 160] width 311 height 90
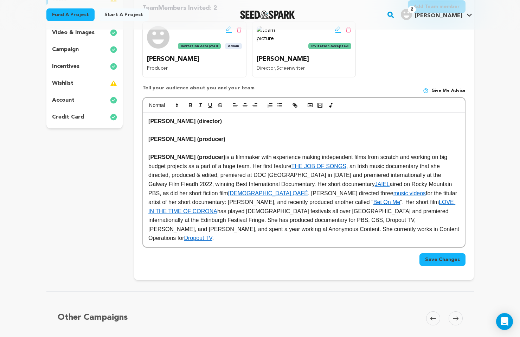
scroll to position [139, 0]
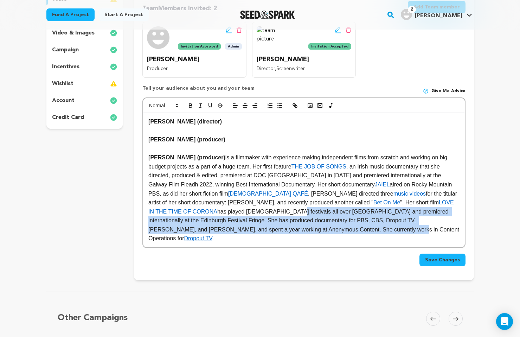
drag, startPoint x: 168, startPoint y: 215, endPoint x: 234, endPoint y: 226, distance: 66.6
click at [234, 226] on p "Lila Schmitz (producer) is a filmmaker with experience making independent films…" at bounding box center [303, 198] width 311 height 90
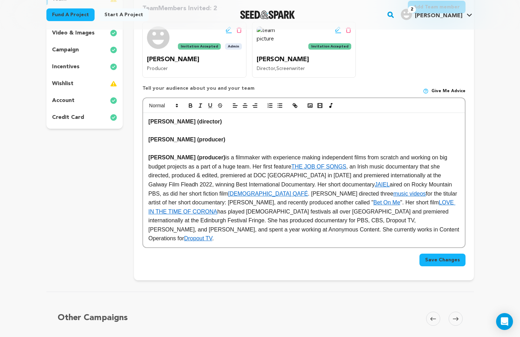
click at [390, 219] on p "Lila Schmitz (producer) is a filmmaker with experience making independent films…" at bounding box center [303, 198] width 311 height 90
drag, startPoint x: 179, startPoint y: 229, endPoint x: 356, endPoint y: 220, distance: 176.7
click at [356, 220] on p "Lila Schmitz (producer) is a filmmaker with experience making independent films…" at bounding box center [303, 198] width 311 height 90
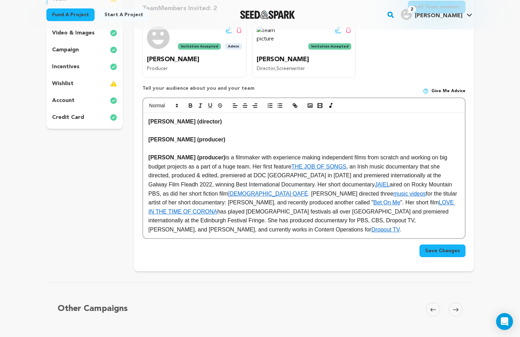
click at [271, 230] on p "Lila Schmitz (producer) is a filmmaker with experience making independent films…" at bounding box center [303, 193] width 311 height 81
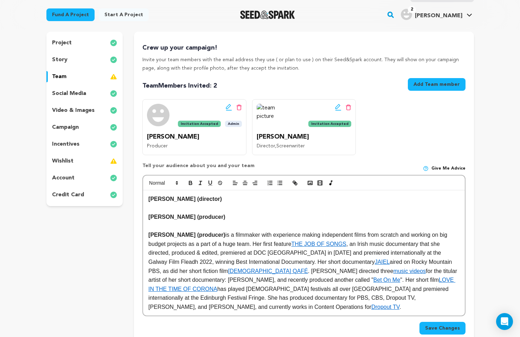
scroll to position [63, 0]
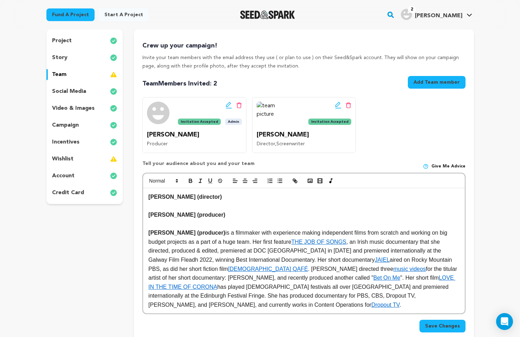
click at [61, 55] on p "story" at bounding box center [59, 57] width 15 height 8
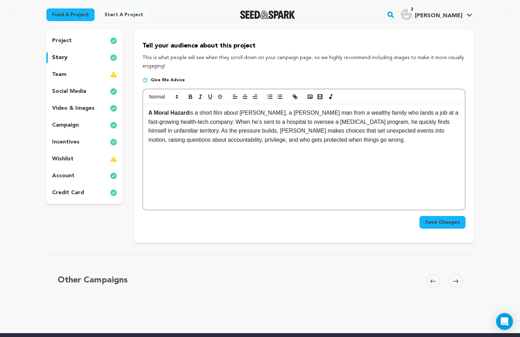
click at [65, 73] on p "team" at bounding box center [59, 74] width 14 height 8
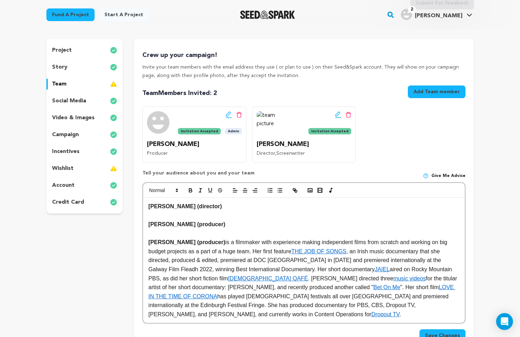
scroll to position [50, 0]
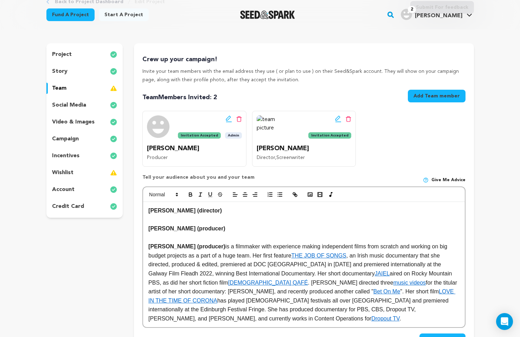
click at [446, 92] on button "Add Team member" at bounding box center [437, 96] width 58 height 13
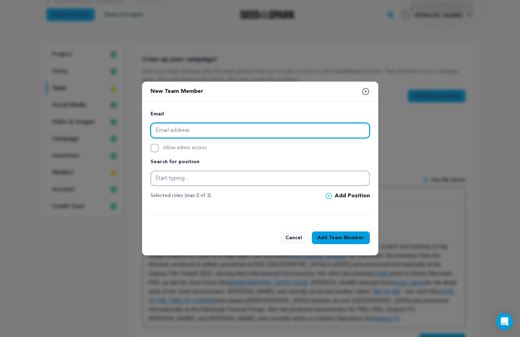
click at [202, 128] on input "email" at bounding box center [259, 130] width 219 height 15
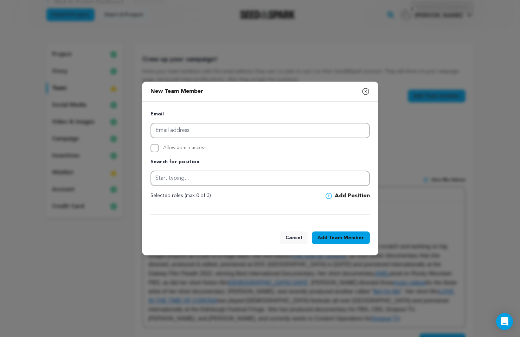
click at [365, 92] on icon "button" at bounding box center [365, 91] width 6 height 6
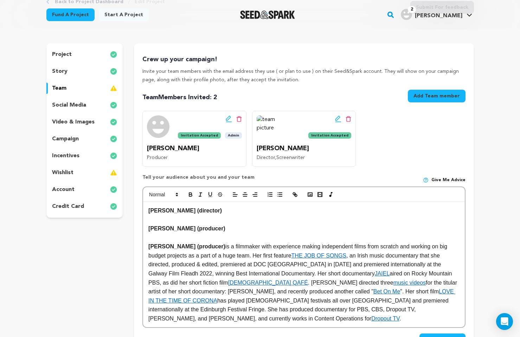
click at [212, 83] on p "Invite your team members with the email address they use ( or plan to use ) on …" at bounding box center [303, 75] width 323 height 17
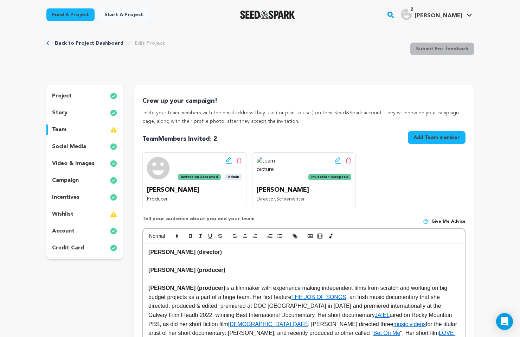
scroll to position [0, 0]
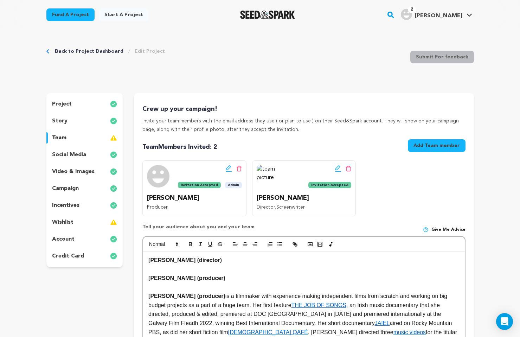
click at [71, 104] on div "project" at bounding box center [84, 103] width 77 height 11
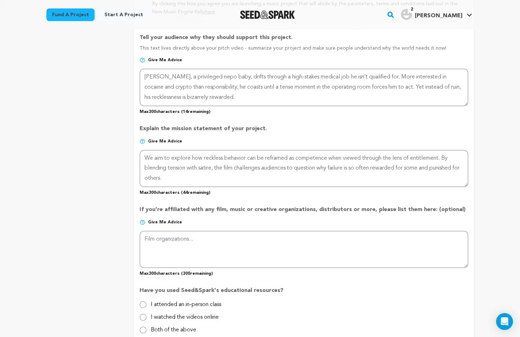
scroll to position [453, 0]
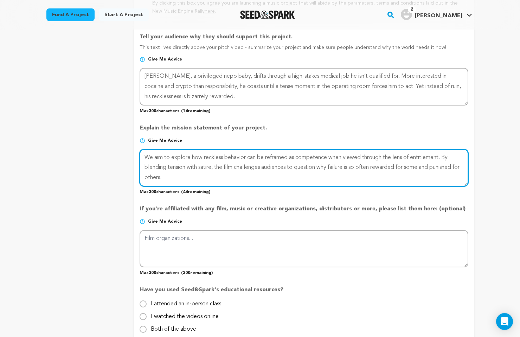
click at [179, 156] on textarea at bounding box center [304, 167] width 328 height 37
click at [211, 157] on textarea at bounding box center [304, 167] width 328 height 37
click at [164, 156] on textarea at bounding box center [304, 167] width 328 height 37
drag, startPoint x: 169, startPoint y: 170, endPoint x: 252, endPoint y: 172, distance: 82.3
click at [252, 172] on textarea at bounding box center [304, 167] width 328 height 37
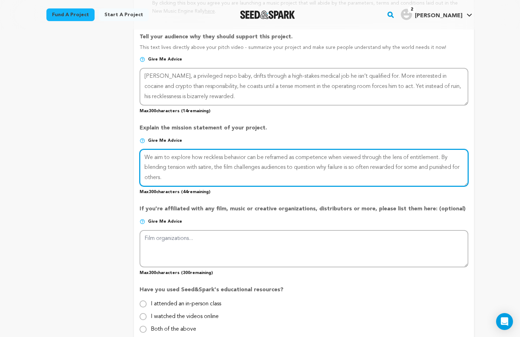
click at [215, 178] on textarea at bounding box center [304, 167] width 328 height 37
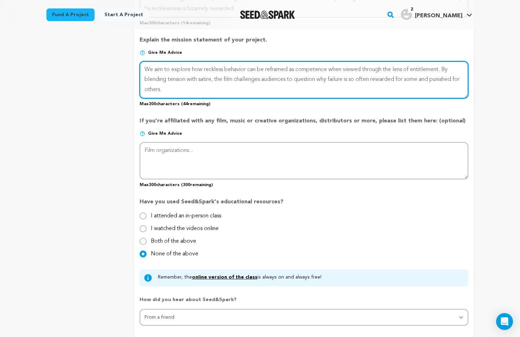
scroll to position [542, 0]
click at [192, 65] on textarea at bounding box center [304, 79] width 328 height 37
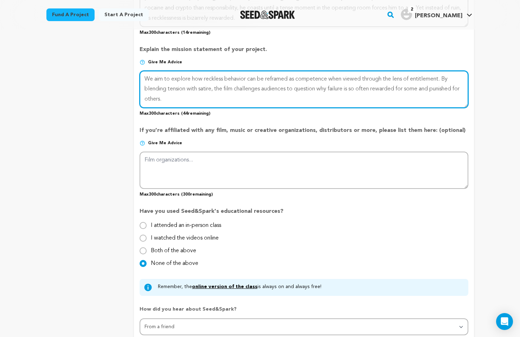
click at [167, 85] on textarea at bounding box center [304, 89] width 328 height 37
click at [247, 86] on textarea at bounding box center [304, 89] width 328 height 37
click at [287, 88] on textarea at bounding box center [304, 89] width 328 height 37
drag, startPoint x: 240, startPoint y: 90, endPoint x: 296, endPoint y: 93, distance: 56.0
click at [296, 93] on textarea at bounding box center [304, 89] width 328 height 37
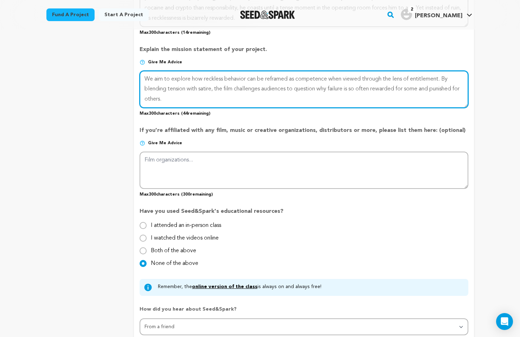
click at [336, 88] on textarea at bounding box center [304, 89] width 328 height 37
drag, startPoint x: 445, startPoint y: 79, endPoint x: 136, endPoint y: 79, distance: 308.7
paste textarea "We aim to explore how reckless behavior can be reframed as competence when view…"
click at [273, 94] on textarea at bounding box center [304, 89] width 328 height 37
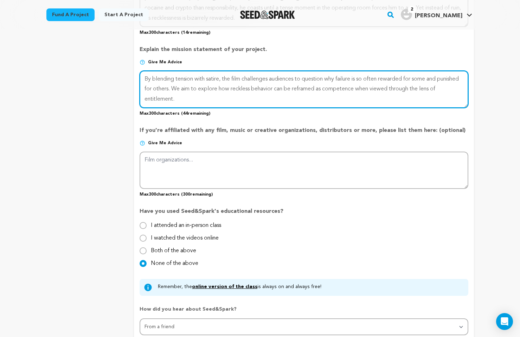
click at [302, 85] on textarea at bounding box center [304, 89] width 328 height 37
click at [257, 86] on textarea at bounding box center [304, 89] width 328 height 37
drag, startPoint x: 353, startPoint y: 89, endPoint x: 400, endPoint y: 87, distance: 46.4
click at [400, 87] on textarea at bounding box center [304, 89] width 328 height 37
click at [256, 90] on textarea at bounding box center [304, 89] width 328 height 37
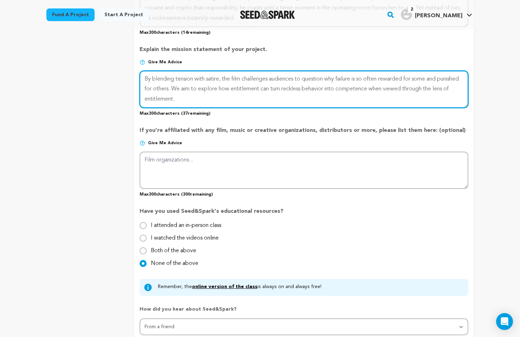
click at [297, 86] on textarea at bounding box center [304, 89] width 328 height 37
click at [326, 87] on textarea at bounding box center [304, 89] width 328 height 37
click at [419, 100] on textarea at bounding box center [304, 89] width 328 height 37
click at [425, 87] on textarea at bounding box center [304, 89] width 328 height 37
drag, startPoint x: 314, startPoint y: 87, endPoint x: 297, endPoint y: 86, distance: 16.2
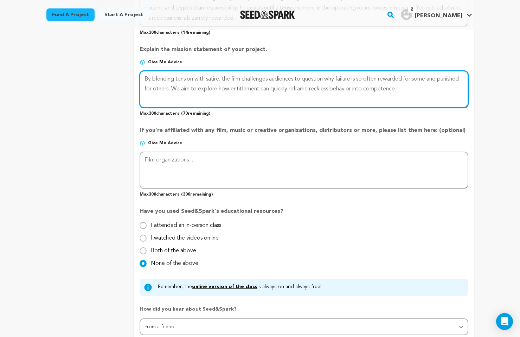
click at [297, 86] on textarea at bounding box center [304, 89] width 328 height 37
click at [338, 104] on textarea at bounding box center [304, 89] width 328 height 37
click at [233, 93] on textarea at bounding box center [304, 89] width 328 height 37
click at [233, 95] on textarea at bounding box center [304, 89] width 328 height 37
click at [256, 88] on textarea at bounding box center [304, 89] width 328 height 37
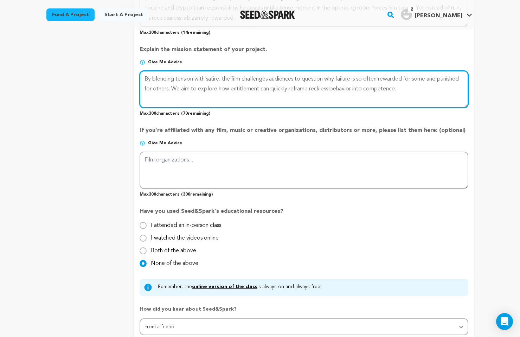
click at [272, 88] on textarea at bounding box center [304, 89] width 328 height 37
click at [256, 88] on textarea at bounding box center [304, 89] width 328 height 37
click at [197, 86] on textarea at bounding box center [304, 89] width 328 height 37
click at [197, 87] on textarea at bounding box center [304, 89] width 328 height 37
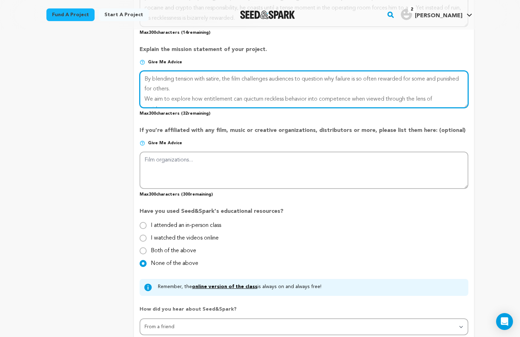
click at [232, 77] on textarea at bounding box center [304, 89] width 328 height 37
click at [297, 87] on textarea at bounding box center [304, 89] width 328 height 37
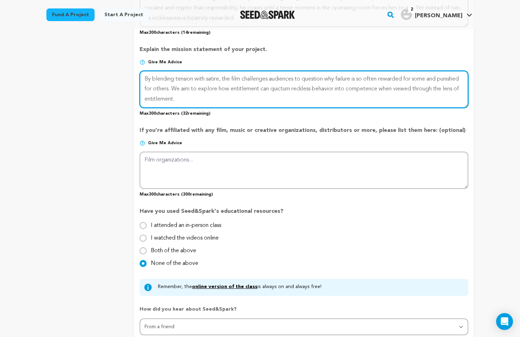
scroll to position [0, 0]
click at [197, 89] on textarea at bounding box center [304, 89] width 328 height 37
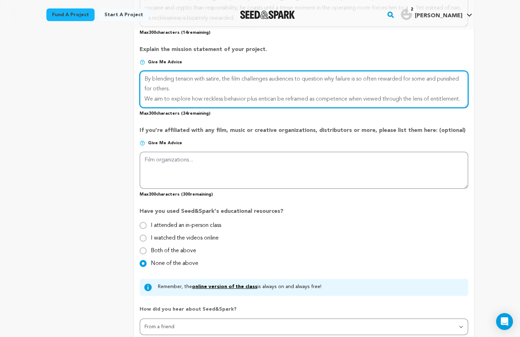
click at [232, 72] on textarea at bounding box center [304, 89] width 328 height 37
click at [219, 79] on textarea at bounding box center [304, 89] width 328 height 37
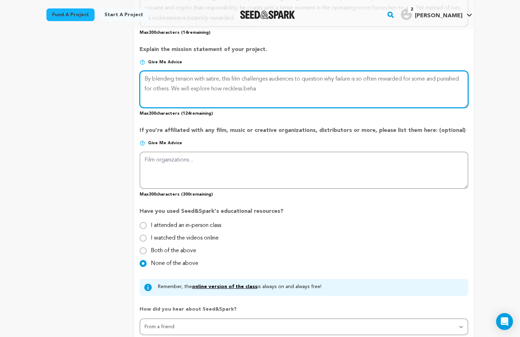
scroll to position [0, 0]
click at [249, 85] on textarea at bounding box center [304, 89] width 328 height 37
click at [236, 87] on textarea at bounding box center [304, 89] width 328 height 37
click at [247, 88] on textarea at bounding box center [304, 89] width 328 height 37
click at [248, 87] on textarea at bounding box center [304, 89] width 328 height 37
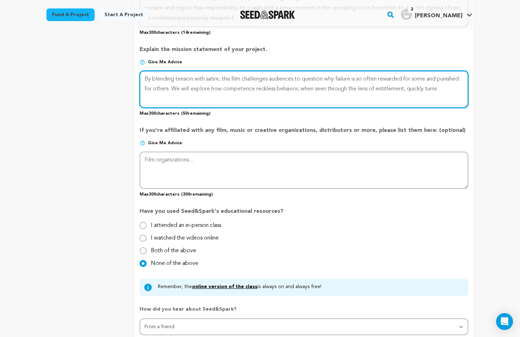
click at [281, 86] on textarea at bounding box center [304, 89] width 328 height 37
click at [248, 89] on textarea at bounding box center [304, 89] width 328 height 37
click at [303, 87] on textarea at bounding box center [304, 89] width 328 height 37
click at [221, 81] on textarea at bounding box center [304, 89] width 328 height 37
drag, startPoint x: 229, startPoint y: 76, endPoint x: 274, endPoint y: 86, distance: 46.4
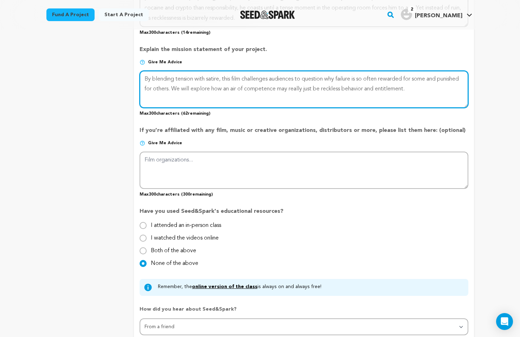
click at [274, 86] on textarea at bounding box center [304, 89] width 328 height 37
click at [326, 77] on textarea at bounding box center [304, 89] width 328 height 37
click at [197, 86] on textarea at bounding box center [304, 89] width 328 height 37
drag, startPoint x: 217, startPoint y: 89, endPoint x: 337, endPoint y: 89, distance: 120.2
click at [337, 89] on textarea at bounding box center [304, 89] width 328 height 37
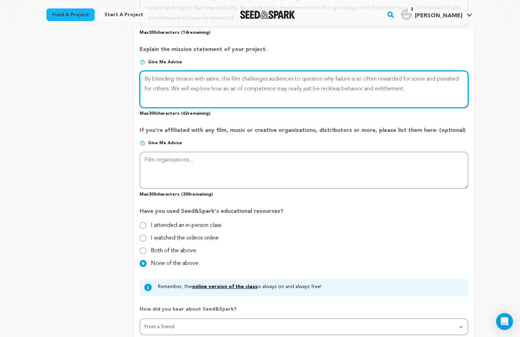
click at [366, 90] on textarea at bounding box center [304, 89] width 328 height 37
click at [403, 86] on textarea at bounding box center [304, 89] width 328 height 37
click at [348, 87] on textarea at bounding box center [304, 89] width 328 height 37
click at [393, 89] on textarea at bounding box center [304, 89] width 328 height 37
drag, startPoint x: 205, startPoint y: 82, endPoint x: 303, endPoint y: 95, distance: 99.3
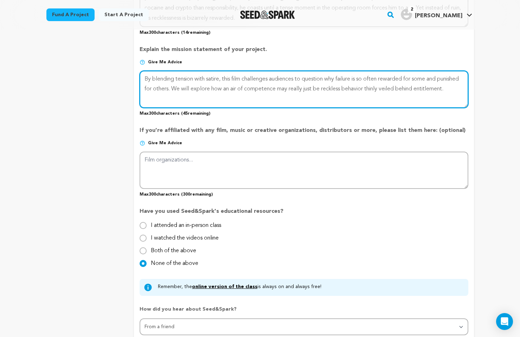
click at [303, 95] on textarea at bounding box center [304, 89] width 328 height 37
click at [349, 76] on textarea at bounding box center [304, 89] width 328 height 37
drag, startPoint x: 307, startPoint y: 76, endPoint x: 376, endPoint y: 91, distance: 71.0
click at [376, 91] on textarea at bounding box center [304, 89] width 328 height 37
click at [222, 85] on textarea at bounding box center [304, 89] width 328 height 37
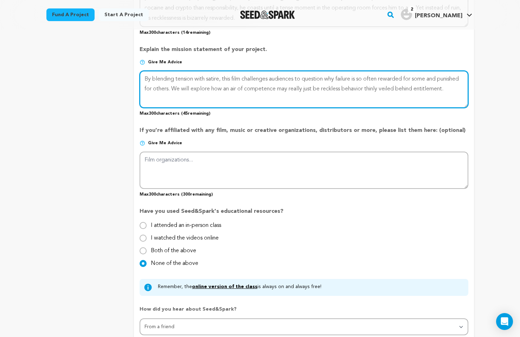
drag, startPoint x: 189, startPoint y: 83, endPoint x: 232, endPoint y: 89, distance: 42.6
click at [232, 89] on textarea at bounding box center [304, 89] width 328 height 37
click at [275, 84] on textarea at bounding box center [304, 89] width 328 height 37
click at [176, 97] on textarea at bounding box center [304, 89] width 328 height 37
click at [446, 87] on textarea at bounding box center [304, 89] width 328 height 37
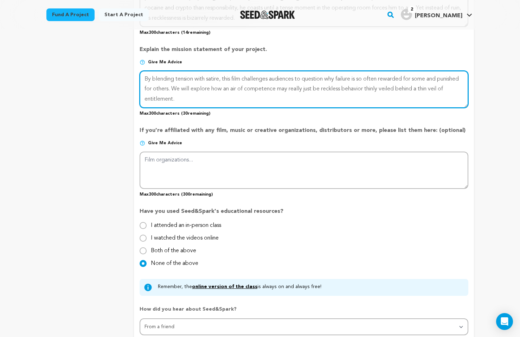
drag, startPoint x: 423, startPoint y: 86, endPoint x: 395, endPoint y: 87, distance: 28.5
click at [395, 87] on textarea at bounding box center [304, 89] width 328 height 37
drag, startPoint x: 308, startPoint y: 84, endPoint x: 378, endPoint y: 96, distance: 70.7
click at [378, 96] on textarea at bounding box center [304, 89] width 328 height 37
click at [400, 92] on textarea at bounding box center [304, 89] width 328 height 37
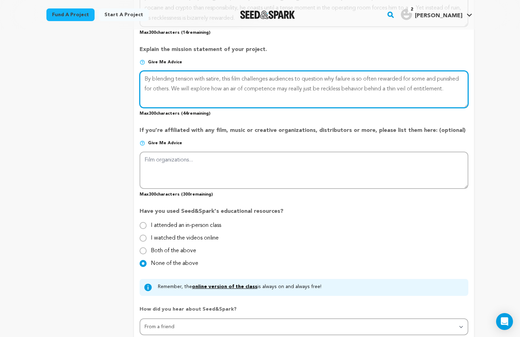
click at [201, 94] on textarea at bounding box center [304, 89] width 328 height 37
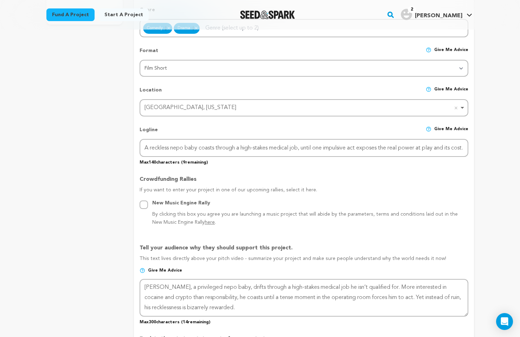
scroll to position [244, 0]
type textarea "By blending tension with satire, this film challenges audiences to question why…"
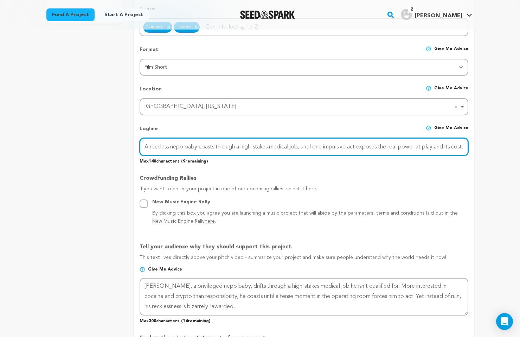
scroll to position [0, 8]
drag, startPoint x: 178, startPoint y: 148, endPoint x: 504, endPoint y: 129, distance: 326.4
click at [420, 147] on input "A reckless nepo baby coasts through a high-stakes medical job, until one impuls…" at bounding box center [304, 147] width 328 height 18
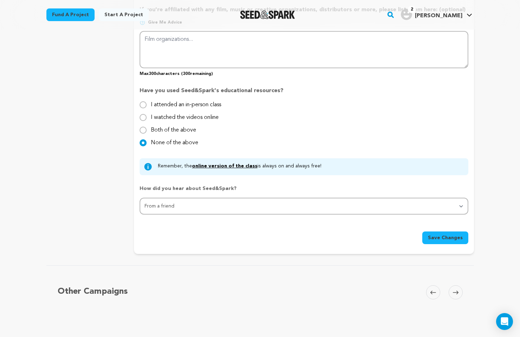
scroll to position [0, 0]
click at [440, 236] on span "Save Changes" at bounding box center [445, 237] width 35 height 7
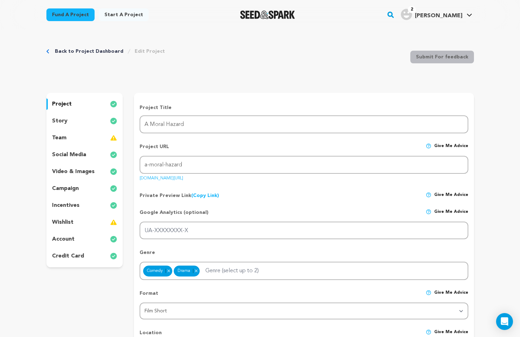
click at [105, 136] on div "team" at bounding box center [84, 137] width 77 height 11
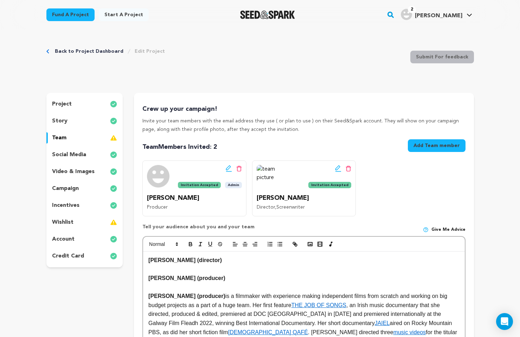
click at [218, 183] on span "Invitation Accepted" at bounding box center [199, 185] width 43 height 6
click at [211, 184] on span "Invitation Accepted" at bounding box center [199, 185] width 43 height 6
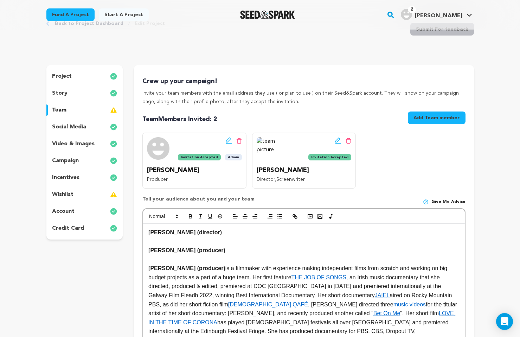
scroll to position [31, 0]
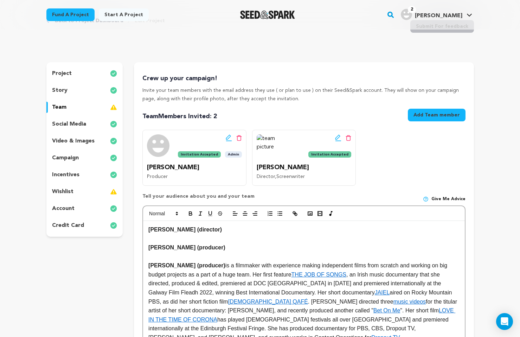
click at [200, 176] on p "Producer" at bounding box center [194, 177] width 95 height 8
click at [202, 171] on p "[PERSON_NAME]" at bounding box center [194, 167] width 95 height 10
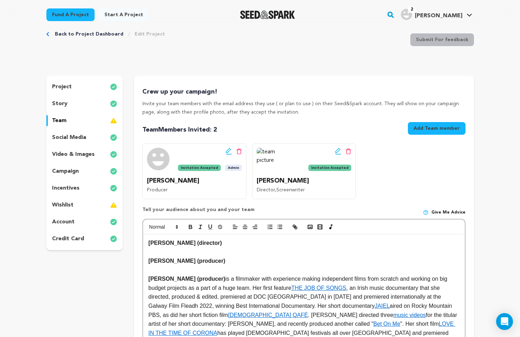
scroll to position [11, 0]
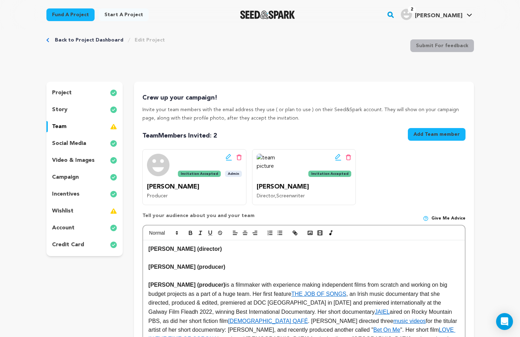
click at [295, 162] on div "Edit team button Delete team button Invitation Accepted" at bounding box center [304, 166] width 95 height 24
click at [238, 174] on span "Admin" at bounding box center [233, 173] width 17 height 6
click at [115, 128] on img at bounding box center [113, 126] width 7 height 8
drag, startPoint x: 165, startPoint y: 108, endPoint x: 233, endPoint y: 113, distance: 68.8
click at [233, 113] on p "Invite your team members with the email address they use ( or plan to use ) on …" at bounding box center [303, 114] width 323 height 17
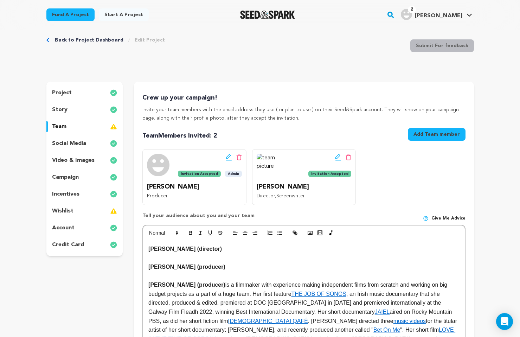
click at [273, 109] on p "Invite your team members with the email address they use ( or plan to use ) on …" at bounding box center [303, 114] width 323 height 17
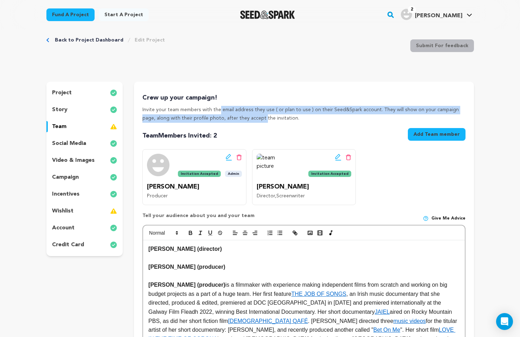
drag, startPoint x: 159, startPoint y: 109, endPoint x: 207, endPoint y: 121, distance: 48.9
click at [207, 121] on p "Invite your team members with the email address they use ( or plan to use ) on …" at bounding box center [303, 114] width 323 height 17
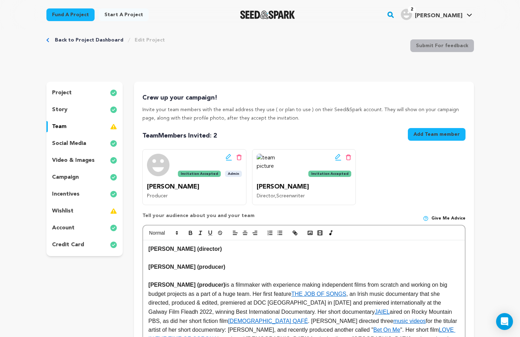
click at [226, 122] on p "Invite your team members with the email address they use ( or plan to use ) on …" at bounding box center [303, 114] width 323 height 17
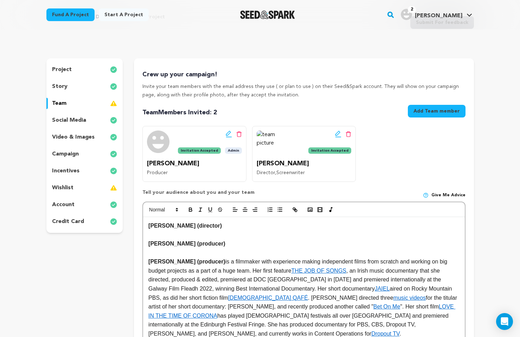
scroll to position [0, 0]
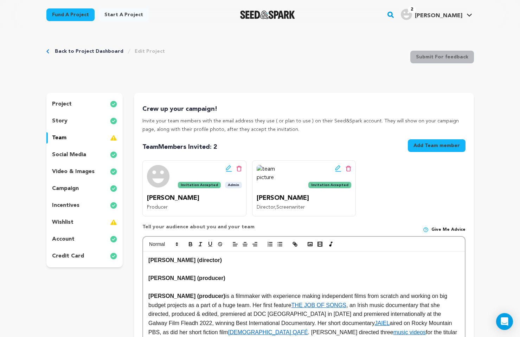
click at [88, 49] on link "Back to Project Dashboard" at bounding box center [89, 51] width 69 height 7
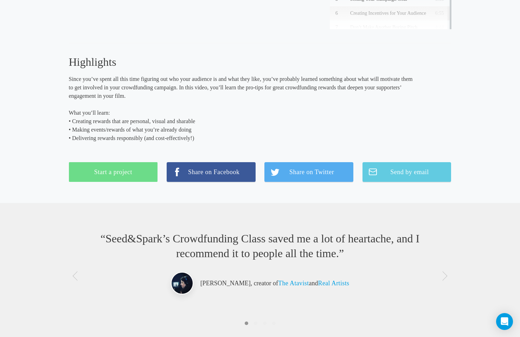
scroll to position [154, 0]
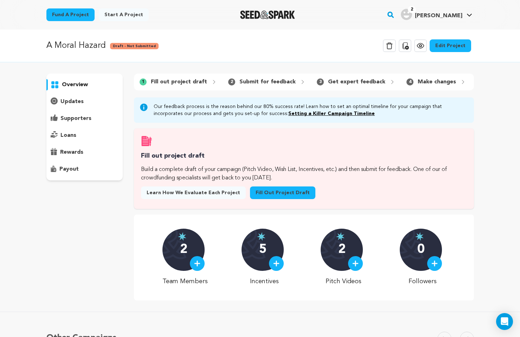
click at [408, 46] on icon at bounding box center [405, 45] width 6 height 7
click at [456, 42] on link "Edit Project" at bounding box center [450, 45] width 41 height 13
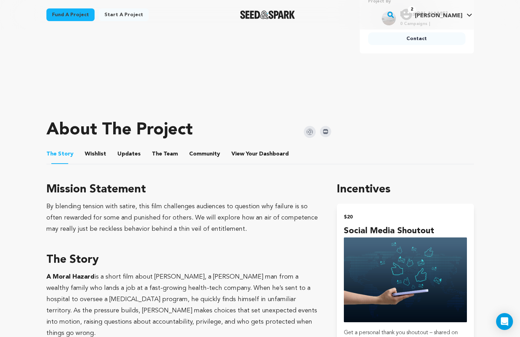
scroll to position [225, 0]
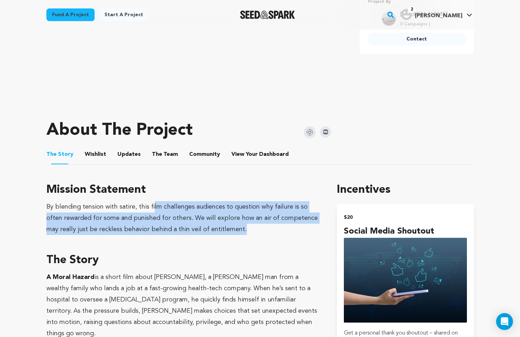
drag, startPoint x: 152, startPoint y: 202, endPoint x: 244, endPoint y: 234, distance: 97.4
click at [244, 234] on div "By blending tension with satire, this film challenges audiences to question why…" at bounding box center [183, 218] width 274 height 34
click at [126, 222] on div "By blending tension with satire, this film challenges audiences to question why…" at bounding box center [183, 218] width 274 height 34
drag, startPoint x: 170, startPoint y: 211, endPoint x: 232, endPoint y: 229, distance: 64.4
click at [232, 229] on div "By blending tension with satire, this film challenges audiences to question why…" at bounding box center [183, 218] width 274 height 34
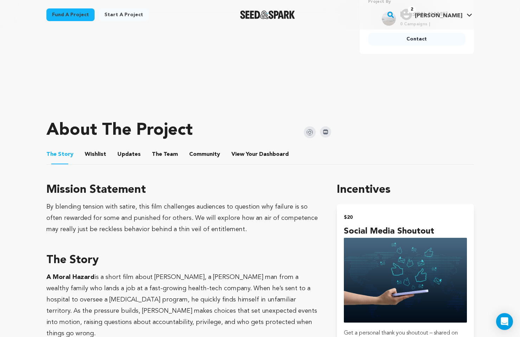
click at [276, 212] on div "By blending tension with satire, this film challenges audiences to question why…" at bounding box center [183, 218] width 274 height 34
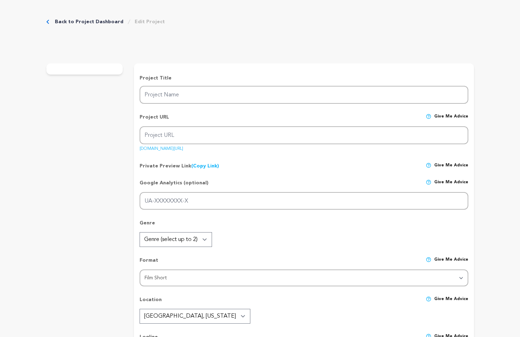
type input "A Moral Hazard"
type input "a-moral-hazard"
type input "A reckless nepo baby coasts through a high-stakes medical job, until one impuls…"
type textarea "[PERSON_NAME], a privileged nepo baby, drifts through a high-stakes medical job…"
type textarea "By blending tension with satire, this film challenges audiences to question why…"
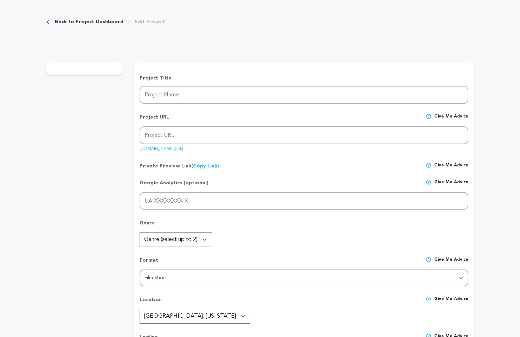
radio input "true"
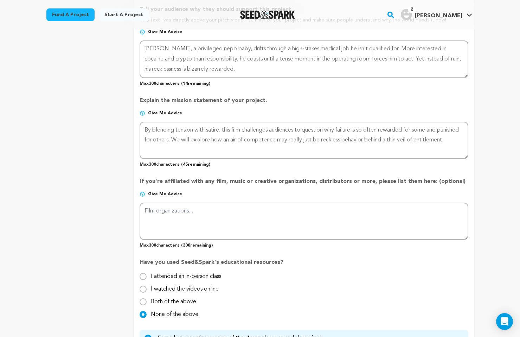
scroll to position [485, 0]
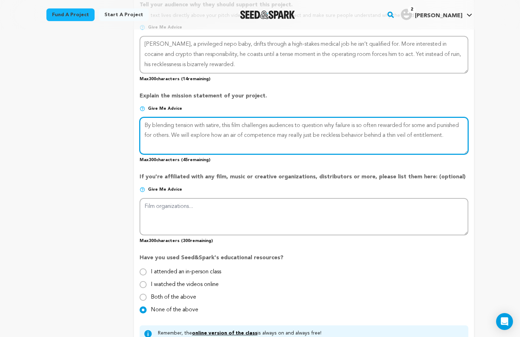
drag, startPoint x: 176, startPoint y: 143, endPoint x: 141, endPoint y: 120, distance: 41.9
click at [141, 120] on textarea at bounding box center [304, 135] width 328 height 37
click at [236, 141] on textarea at bounding box center [304, 135] width 328 height 37
click at [250, 137] on textarea at bounding box center [304, 135] width 328 height 37
click at [237, 122] on textarea at bounding box center [304, 135] width 328 height 37
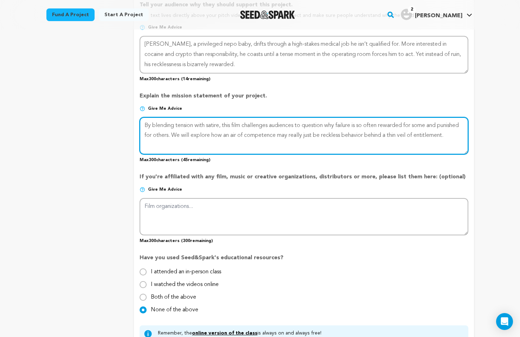
click at [271, 123] on textarea at bounding box center [304, 135] width 328 height 37
drag, startPoint x: 234, startPoint y: 134, endPoint x: 197, endPoint y: 133, distance: 36.9
click at [197, 133] on textarea at bounding box center [304, 135] width 328 height 37
click at [253, 127] on textarea at bounding box center [304, 135] width 328 height 37
click at [315, 125] on textarea at bounding box center [304, 135] width 328 height 37
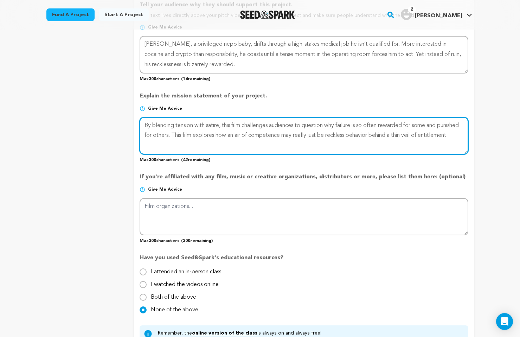
click at [331, 122] on textarea at bounding box center [304, 135] width 328 height 37
click at [162, 133] on textarea at bounding box center [304, 135] width 328 height 37
click at [292, 128] on textarea at bounding box center [304, 135] width 328 height 37
drag, startPoint x: 332, startPoint y: 124, endPoint x: 128, endPoint y: 119, distance: 203.6
click at [128, 119] on div "project story team social media video & images campaign incentives wishlist" at bounding box center [259, 13] width 427 height 813
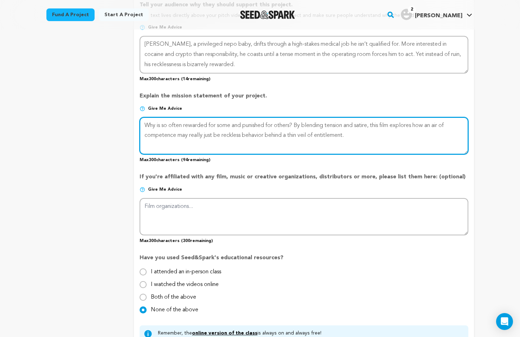
click at [162, 124] on textarea at bounding box center [304, 135] width 328 height 37
click at [162, 122] on textarea at bounding box center [304, 135] width 328 height 37
drag, startPoint x: 207, startPoint y: 124, endPoint x: 362, endPoint y: 136, distance: 156.2
click at [362, 136] on textarea at bounding box center [304, 135] width 328 height 37
click at [298, 129] on textarea at bounding box center [304, 135] width 328 height 37
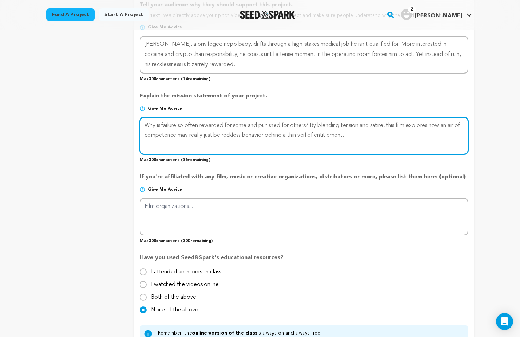
drag, startPoint x: 171, startPoint y: 120, endPoint x: 240, endPoint y: 158, distance: 78.5
click at [240, 158] on div "Explain the mission statement of your project. Give me advice Max 300 character…" at bounding box center [304, 124] width 328 height 77
click at [301, 126] on textarea at bounding box center [304, 135] width 328 height 37
drag, startPoint x: 165, startPoint y: 127, endPoint x: 305, endPoint y: 153, distance: 143.1
click at [305, 153] on textarea at bounding box center [304, 135] width 328 height 37
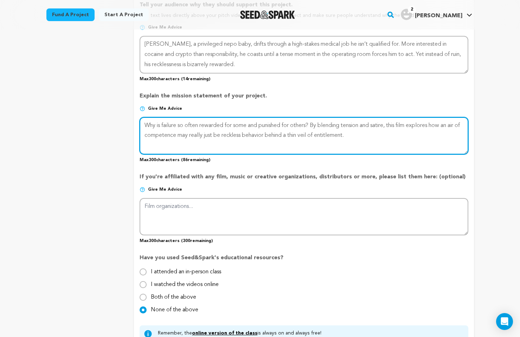
click at [249, 134] on textarea at bounding box center [304, 135] width 328 height 37
drag, startPoint x: 210, startPoint y: 132, endPoint x: 295, endPoint y: 140, distance: 85.5
click at [295, 140] on textarea at bounding box center [304, 135] width 328 height 37
click at [259, 134] on textarea at bounding box center [304, 135] width 328 height 37
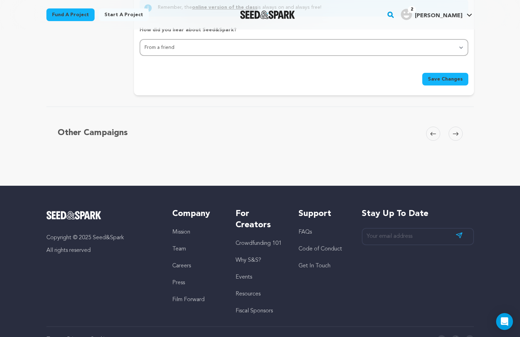
scroll to position [810, 0]
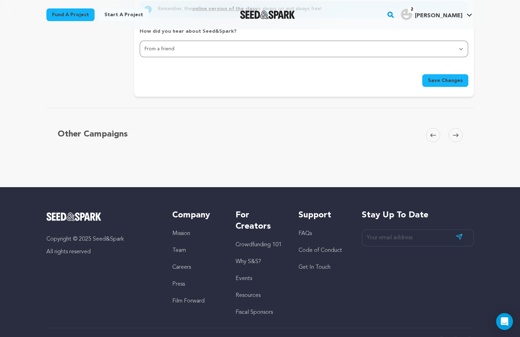
type textarea "Why is failure so often rewarded for some and punished for others? By blending …"
click at [439, 82] on span "Save Changes" at bounding box center [445, 80] width 35 height 7
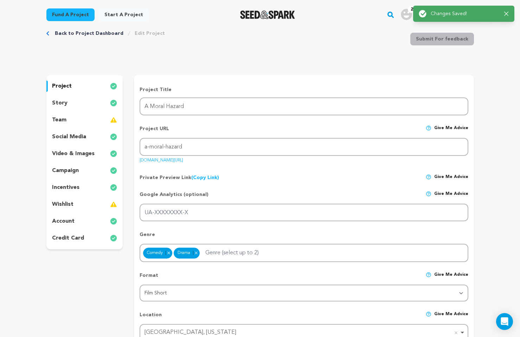
scroll to position [0, 0]
